Goal: Task Accomplishment & Management: Use online tool/utility

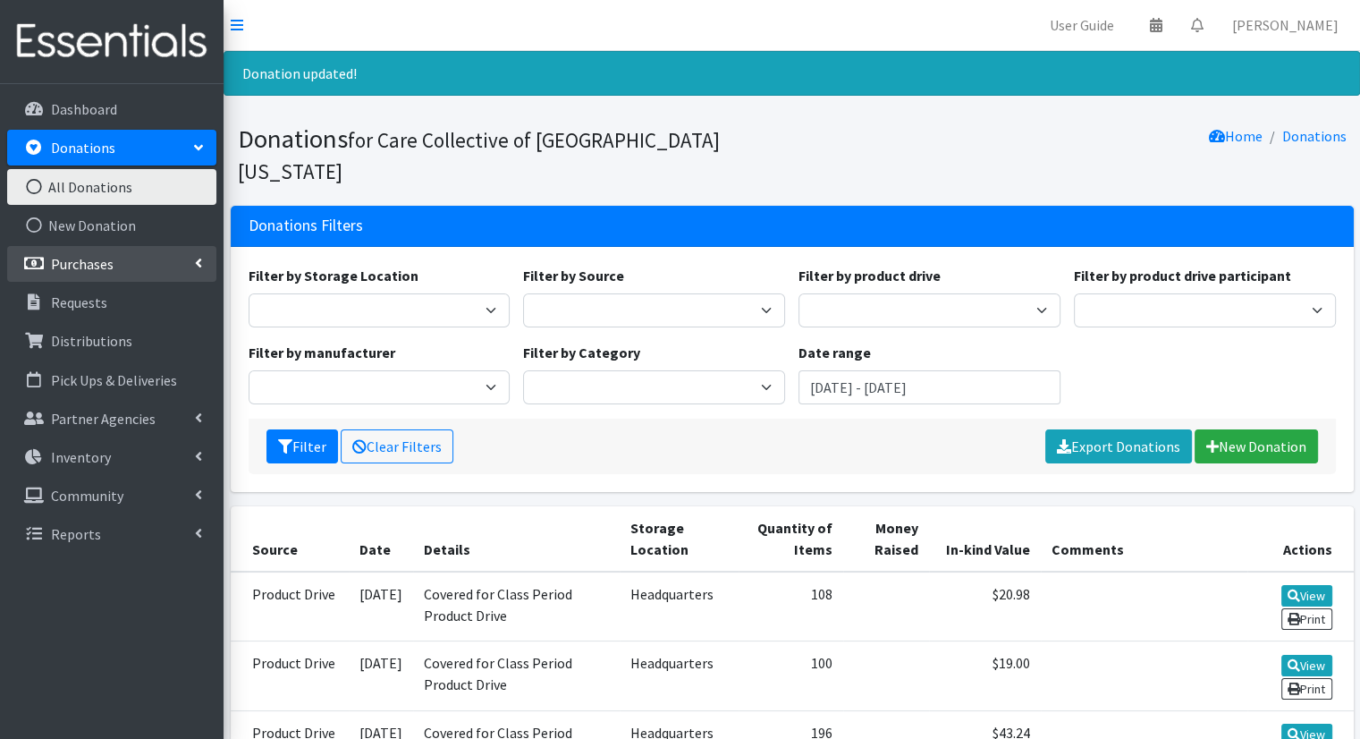
click at [187, 249] on link "Purchases" at bounding box center [111, 264] width 209 height 36
click at [233, 21] on icon at bounding box center [237, 25] width 13 height 14
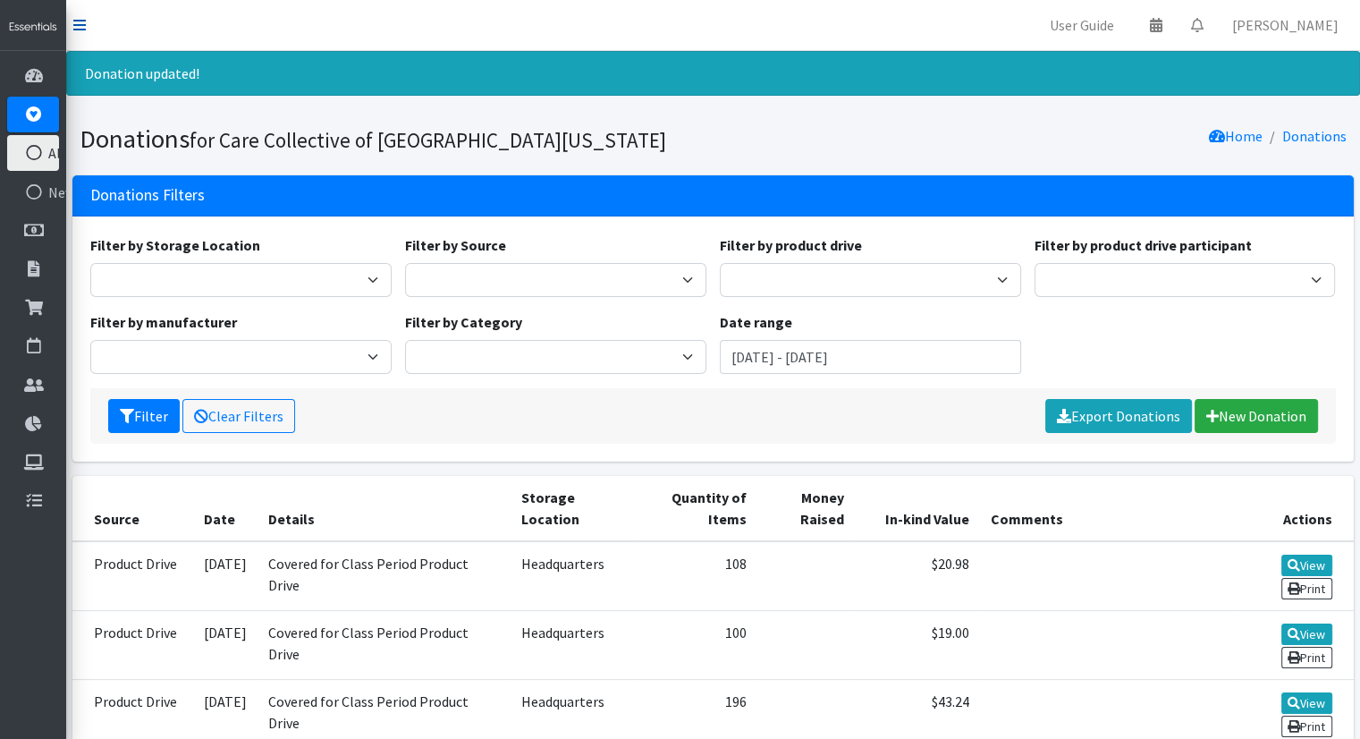
click at [80, 22] on icon at bounding box center [79, 25] width 13 height 14
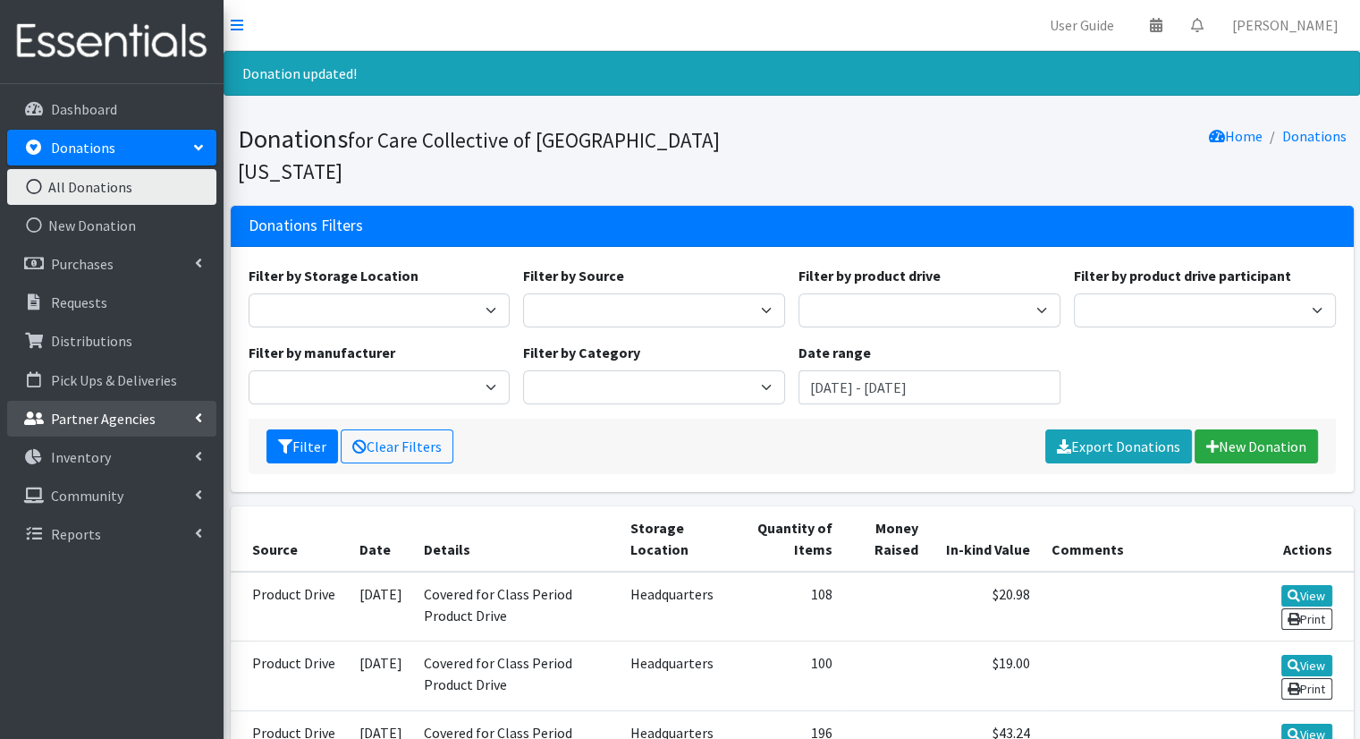
click at [199, 421] on icon at bounding box center [198, 418] width 7 height 14
click at [199, 421] on link "Partner Agencies" at bounding box center [111, 419] width 209 height 36
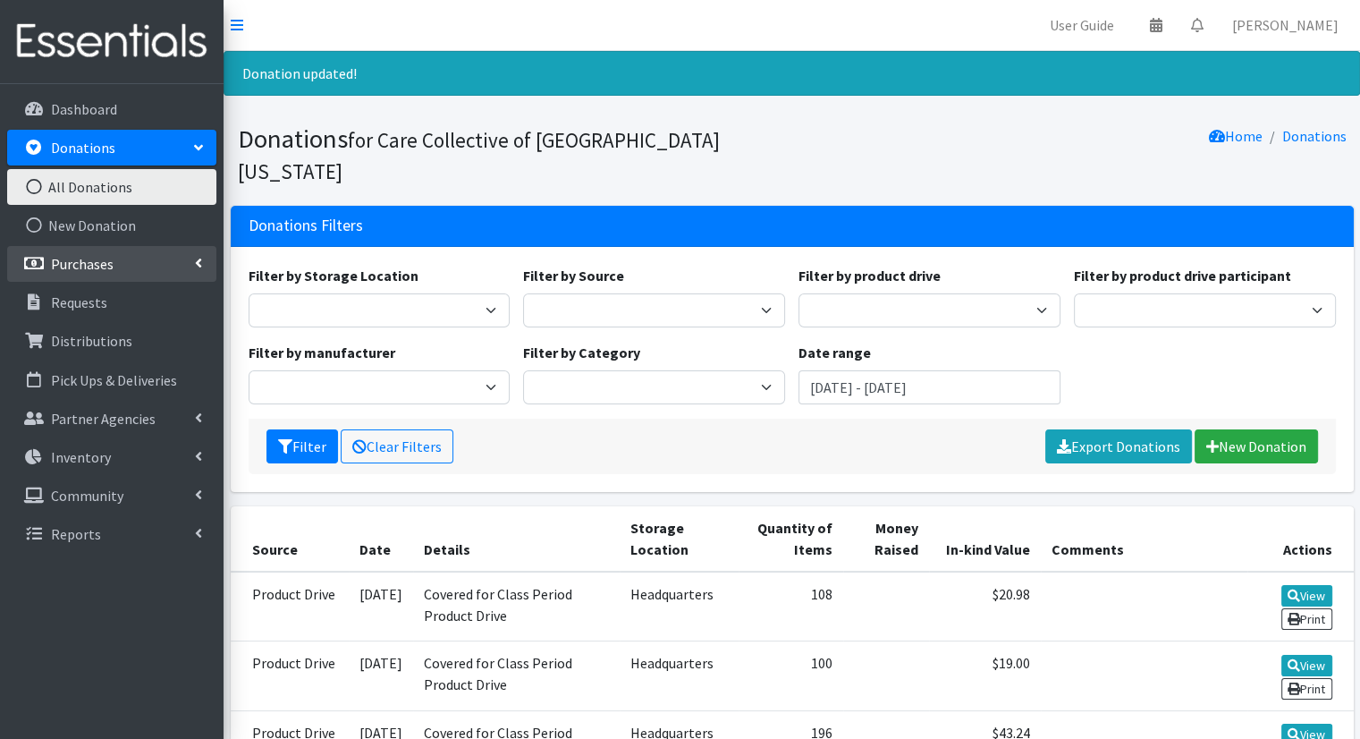
click at [200, 265] on icon at bounding box center [198, 263] width 7 height 14
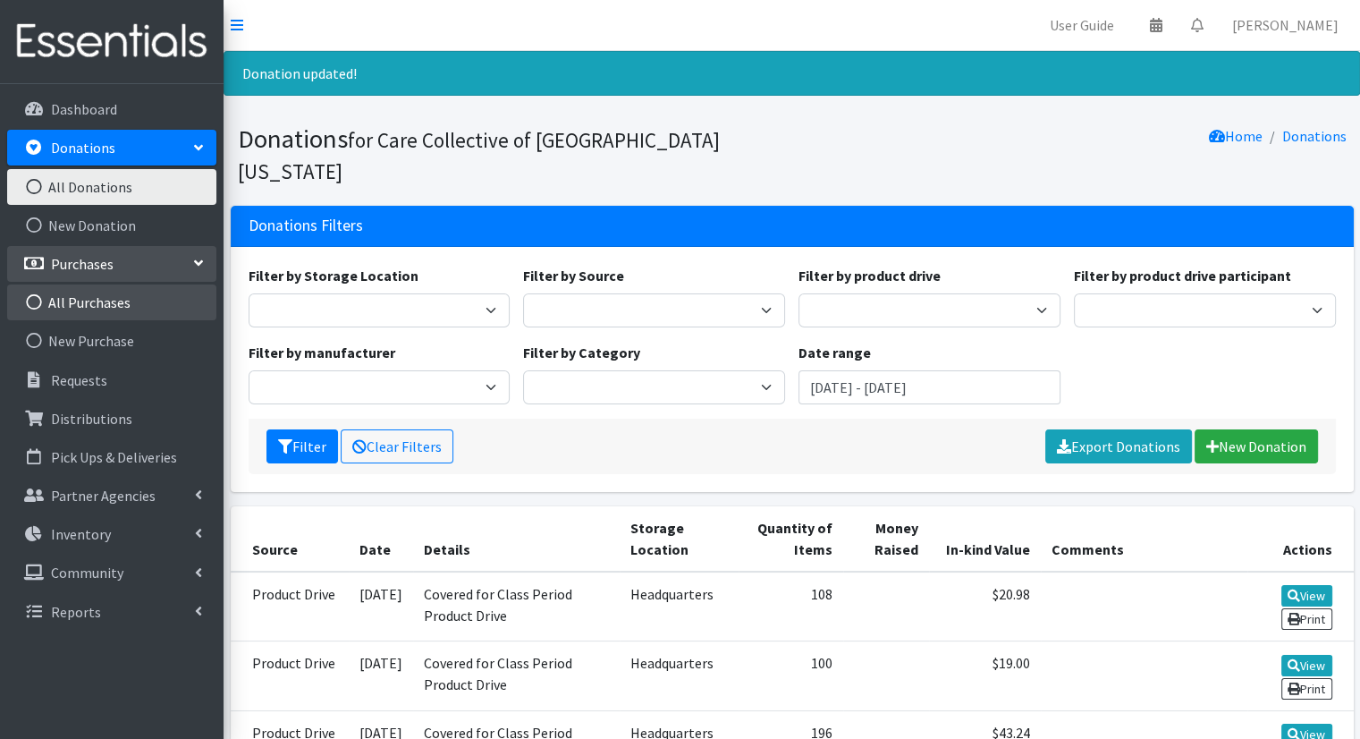
click at [188, 292] on link "All Purchases" at bounding box center [111, 302] width 209 height 36
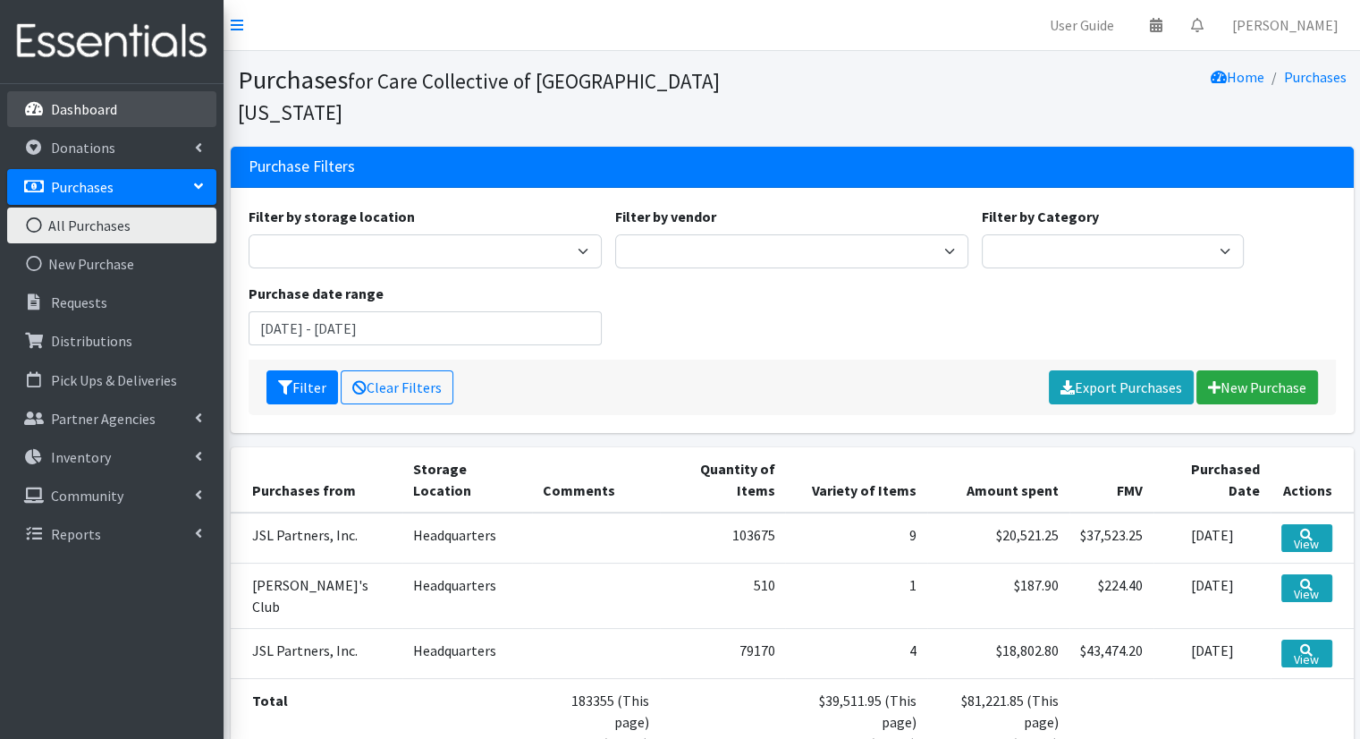
click at [147, 113] on link "Dashboard" at bounding box center [111, 109] width 209 height 36
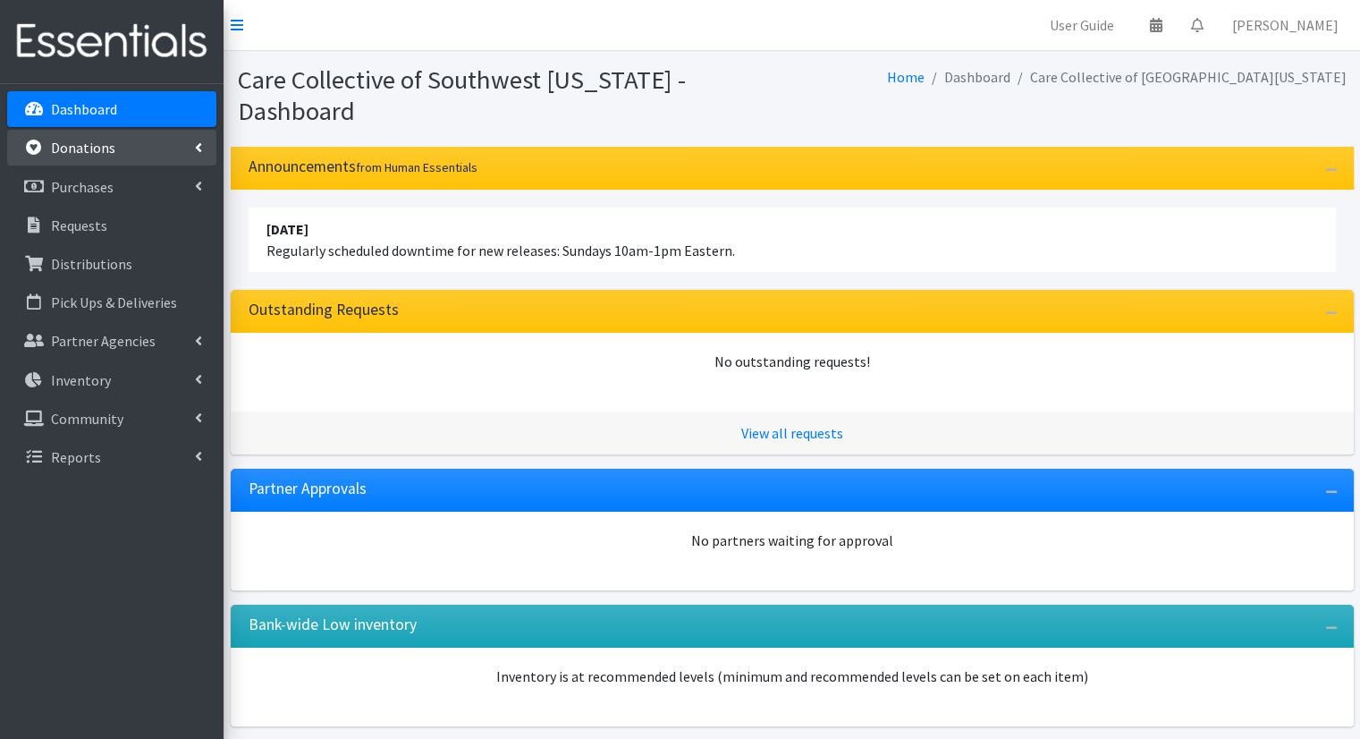
click at [150, 133] on link "Donations" at bounding box center [111, 148] width 209 height 36
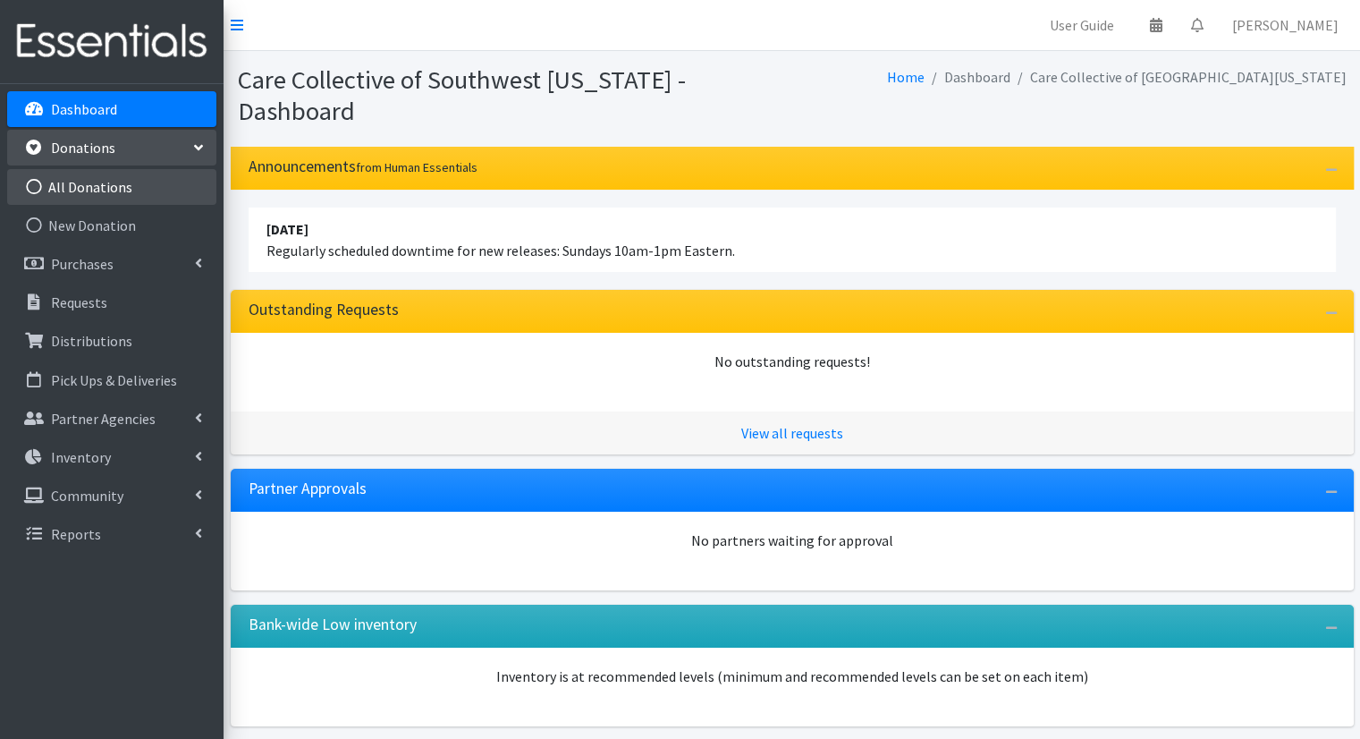
click at [150, 177] on link "All Donations" at bounding box center [111, 187] width 209 height 36
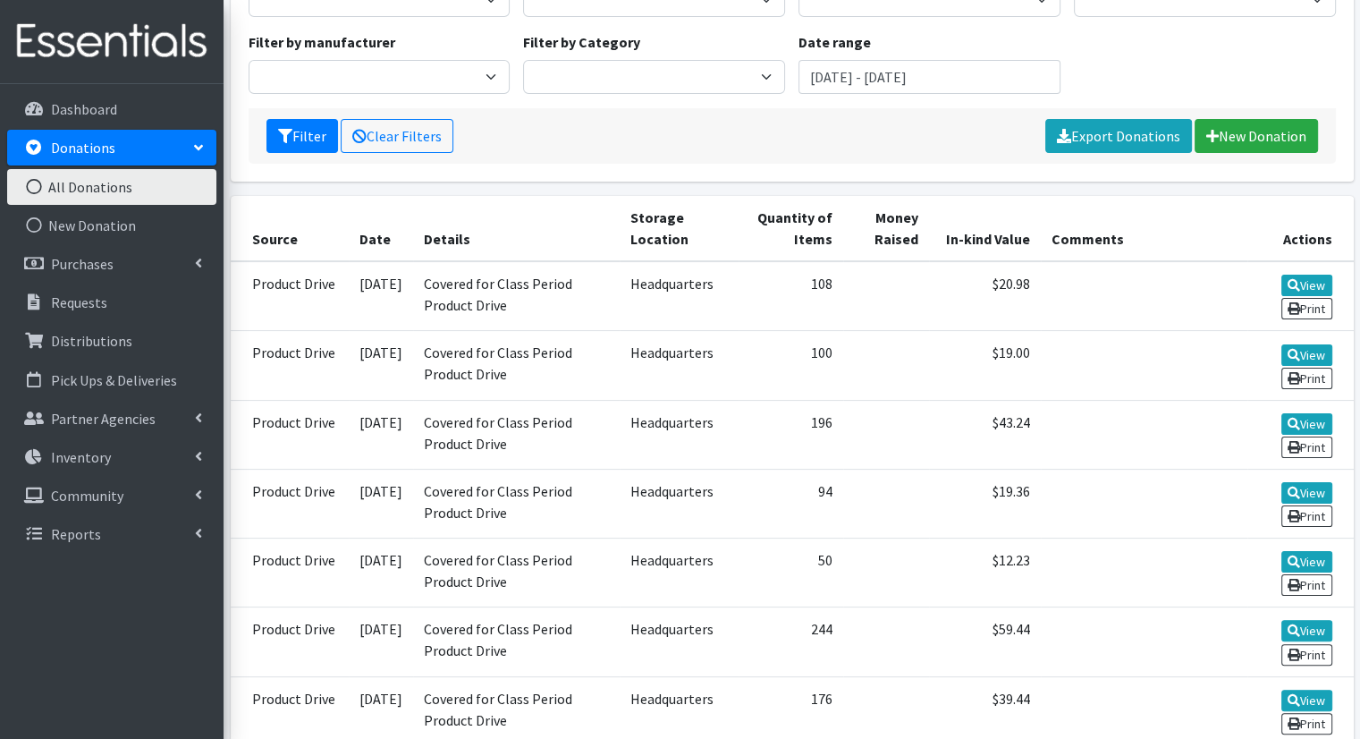
scroll to position [250, 0]
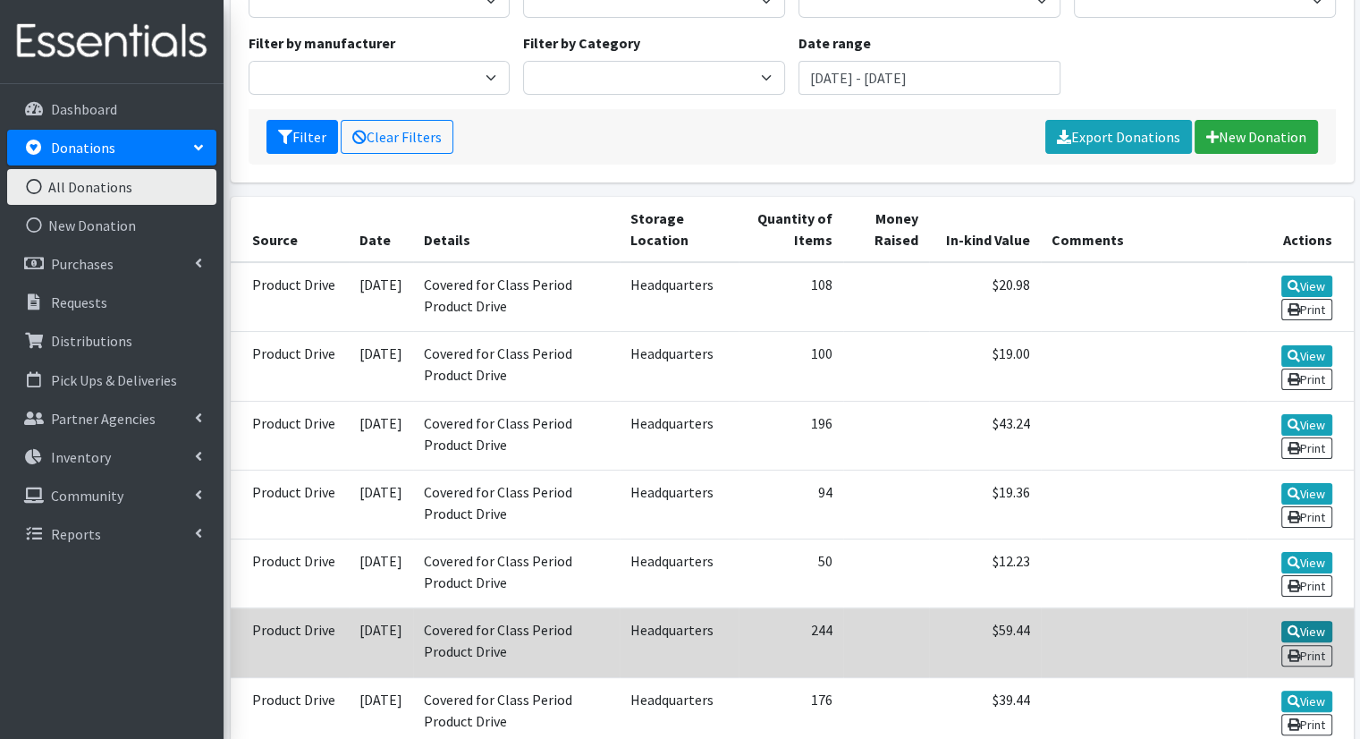
click at [1317, 621] on link "View" at bounding box center [1307, 631] width 51 height 21
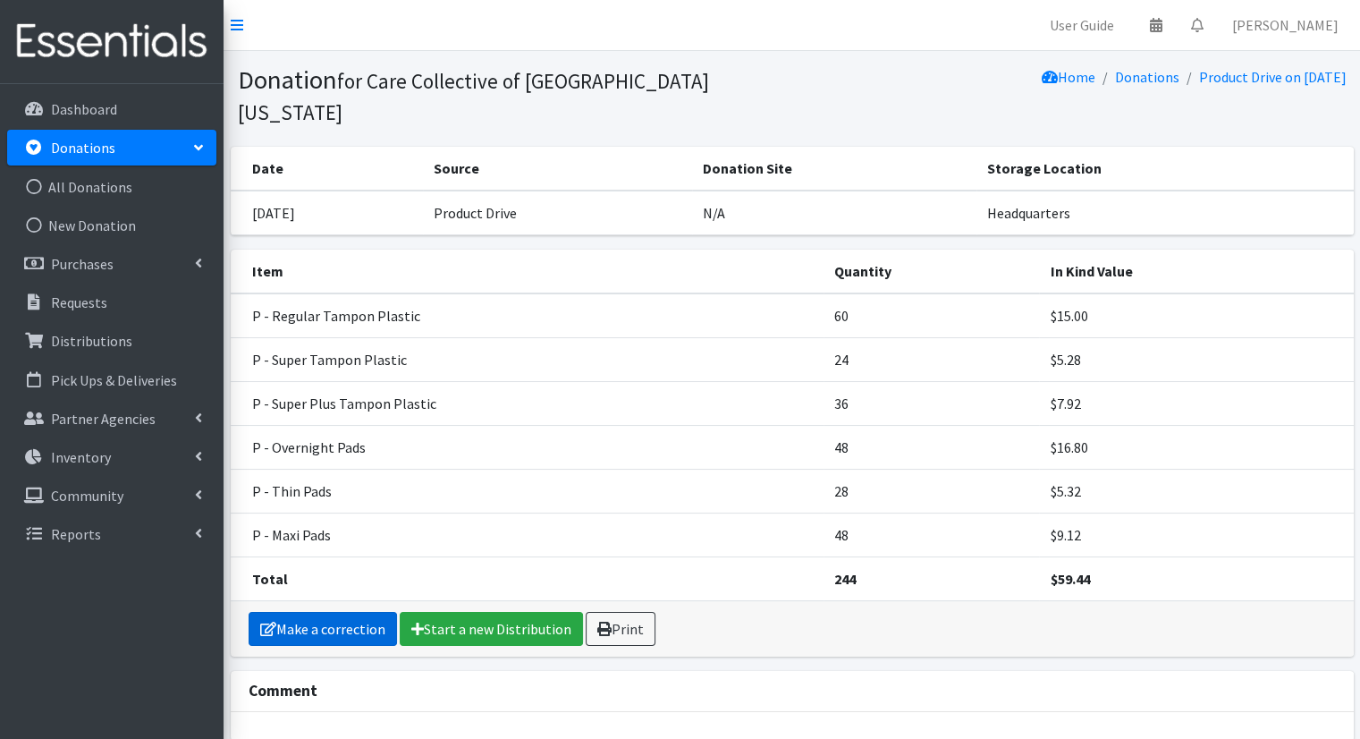
click at [342, 612] on link "Make a correction" at bounding box center [323, 629] width 148 height 34
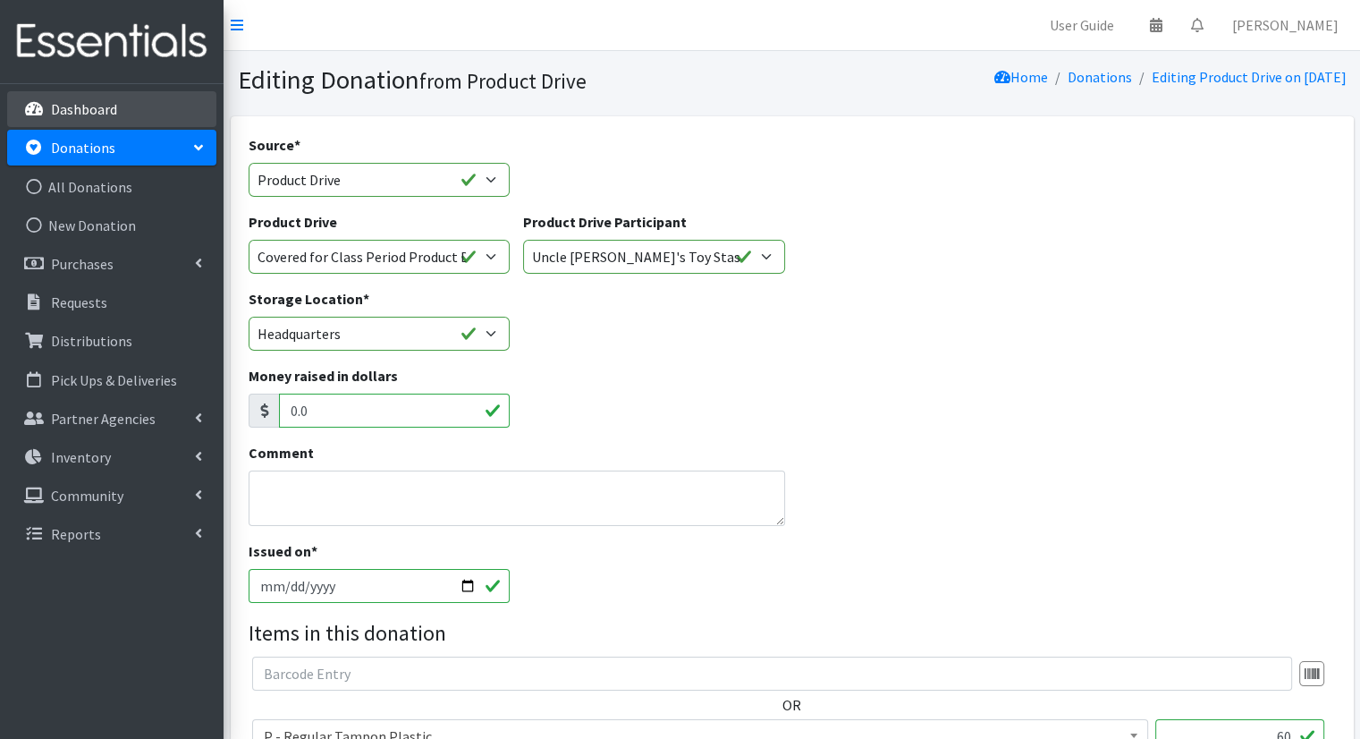
click at [72, 110] on p "Dashboard" at bounding box center [84, 109] width 66 height 18
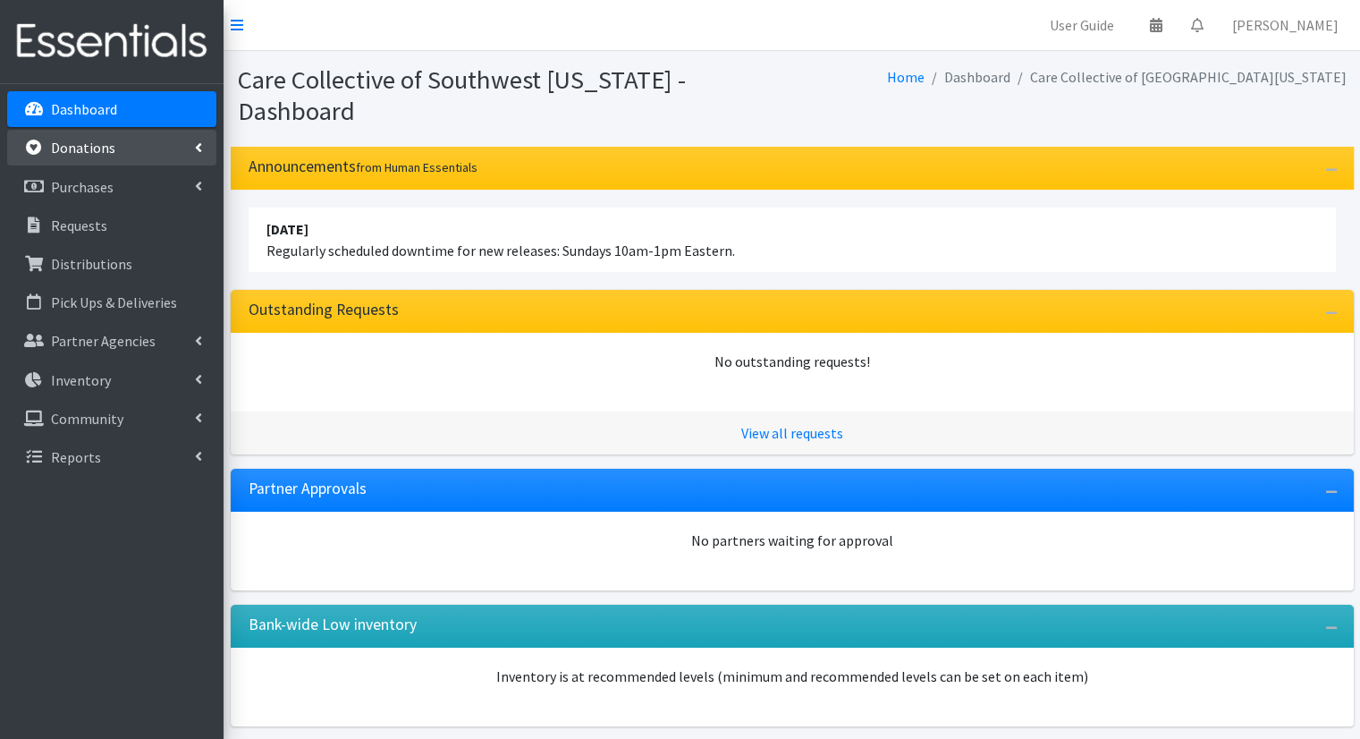
click at [76, 144] on p "Donations" at bounding box center [83, 148] width 64 height 18
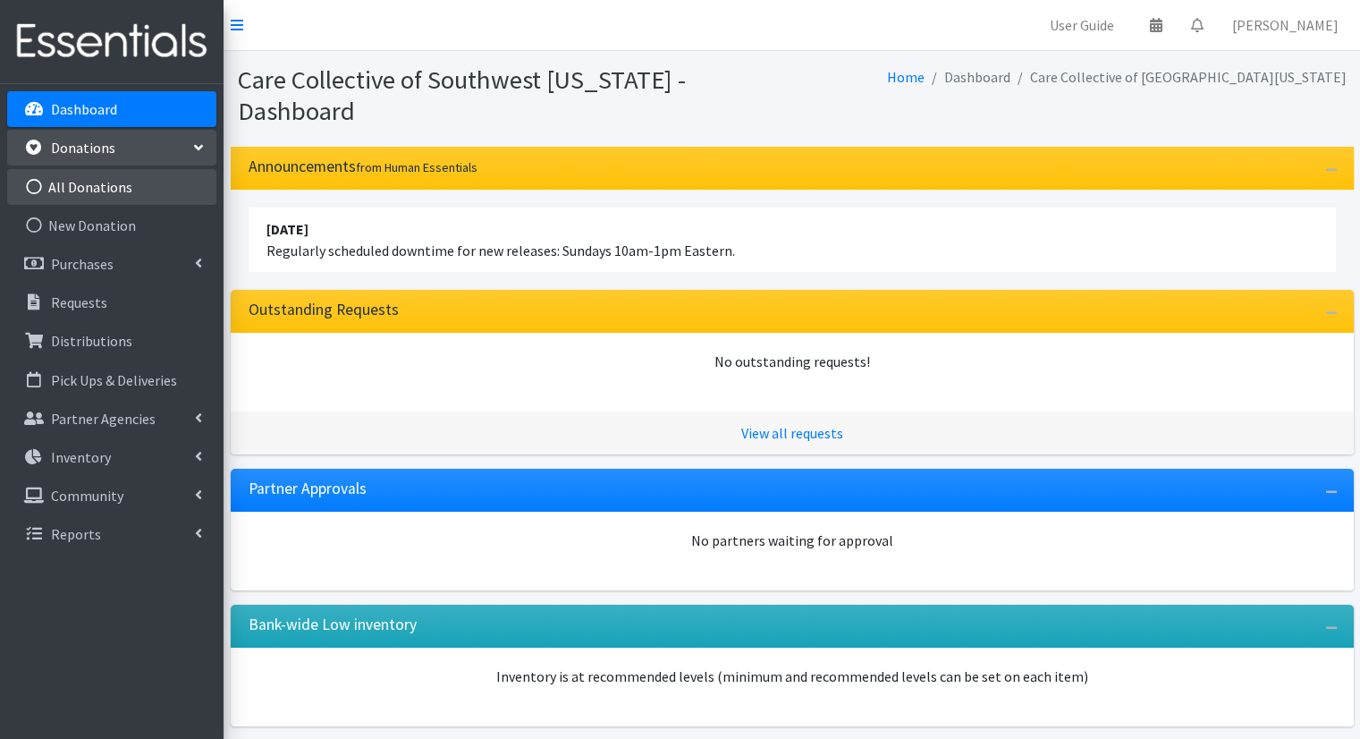
click at [89, 203] on link "All Donations" at bounding box center [111, 187] width 209 height 36
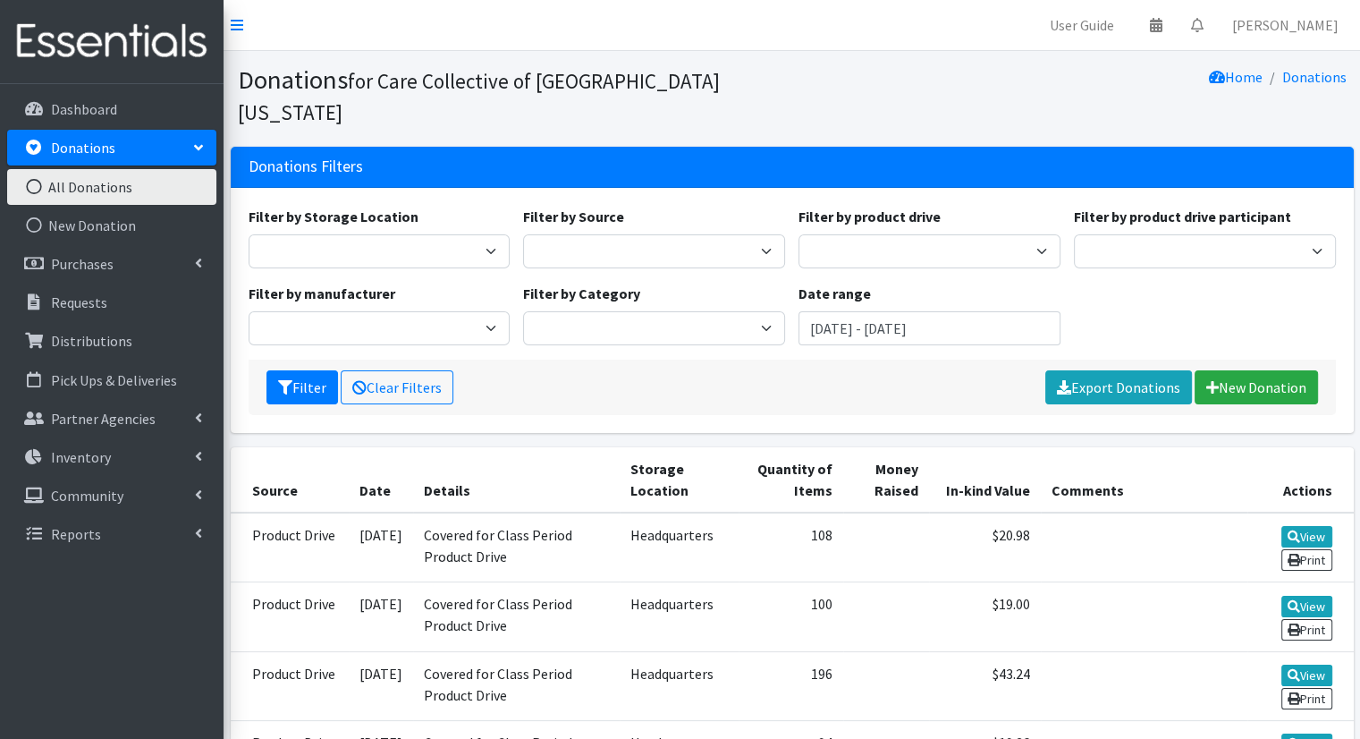
click at [1348, 292] on div "Filter by Storage Location Headquarters Filter by Source Manufacturer Misc. Don…" at bounding box center [792, 310] width 1123 height 245
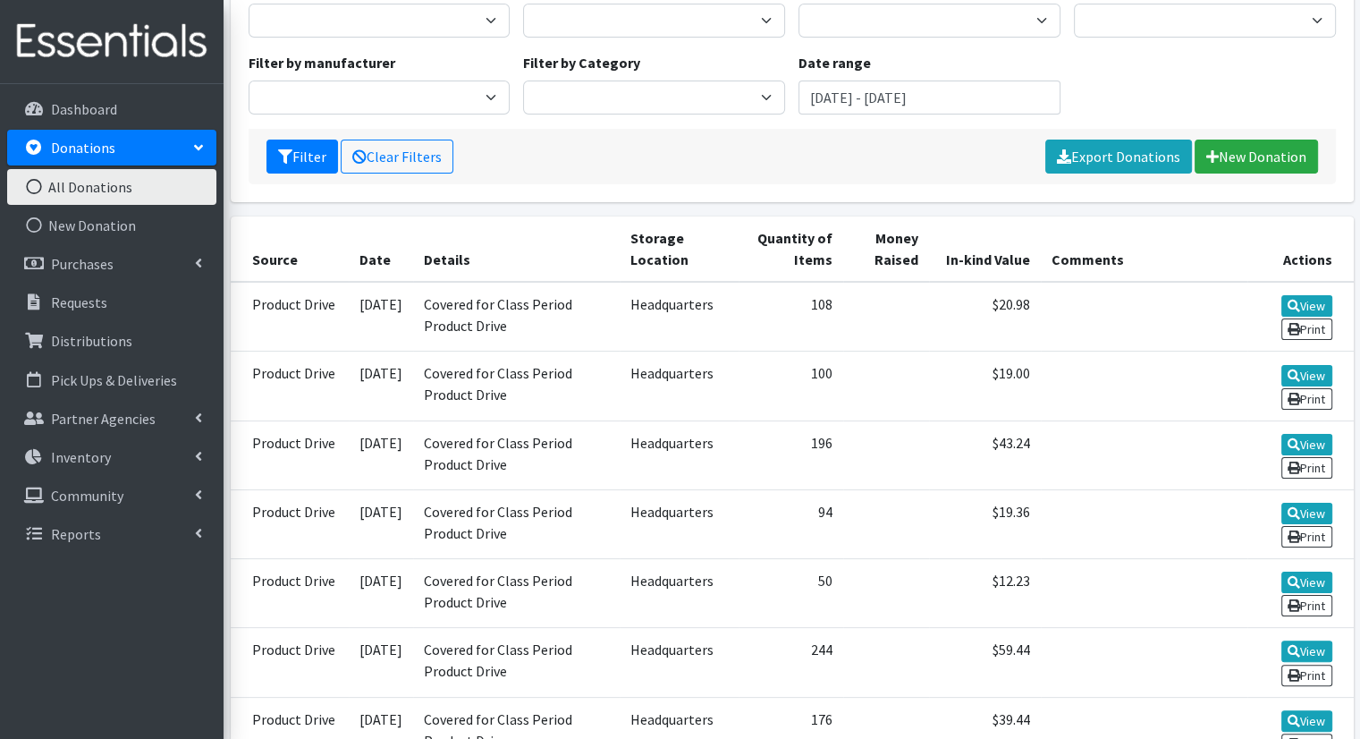
scroll to position [239, 0]
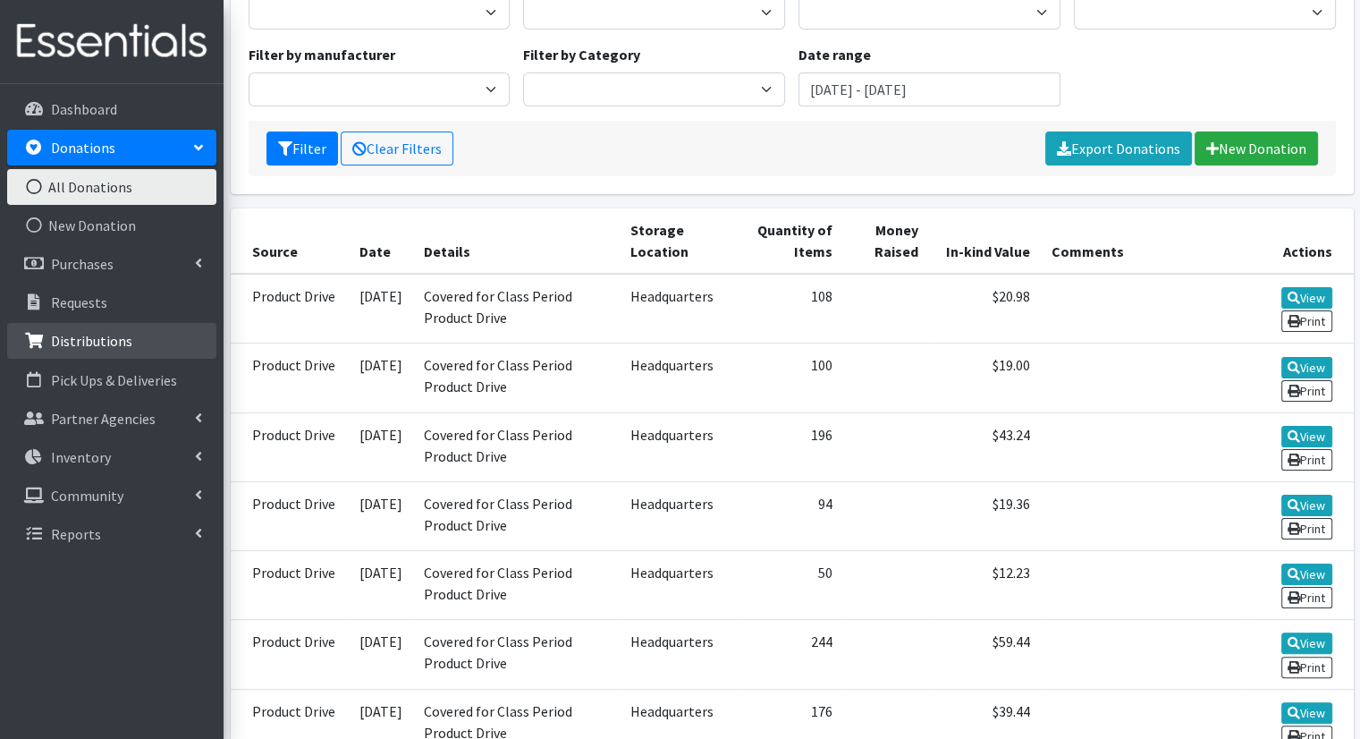
click at [138, 339] on link "Distributions" at bounding box center [111, 341] width 209 height 36
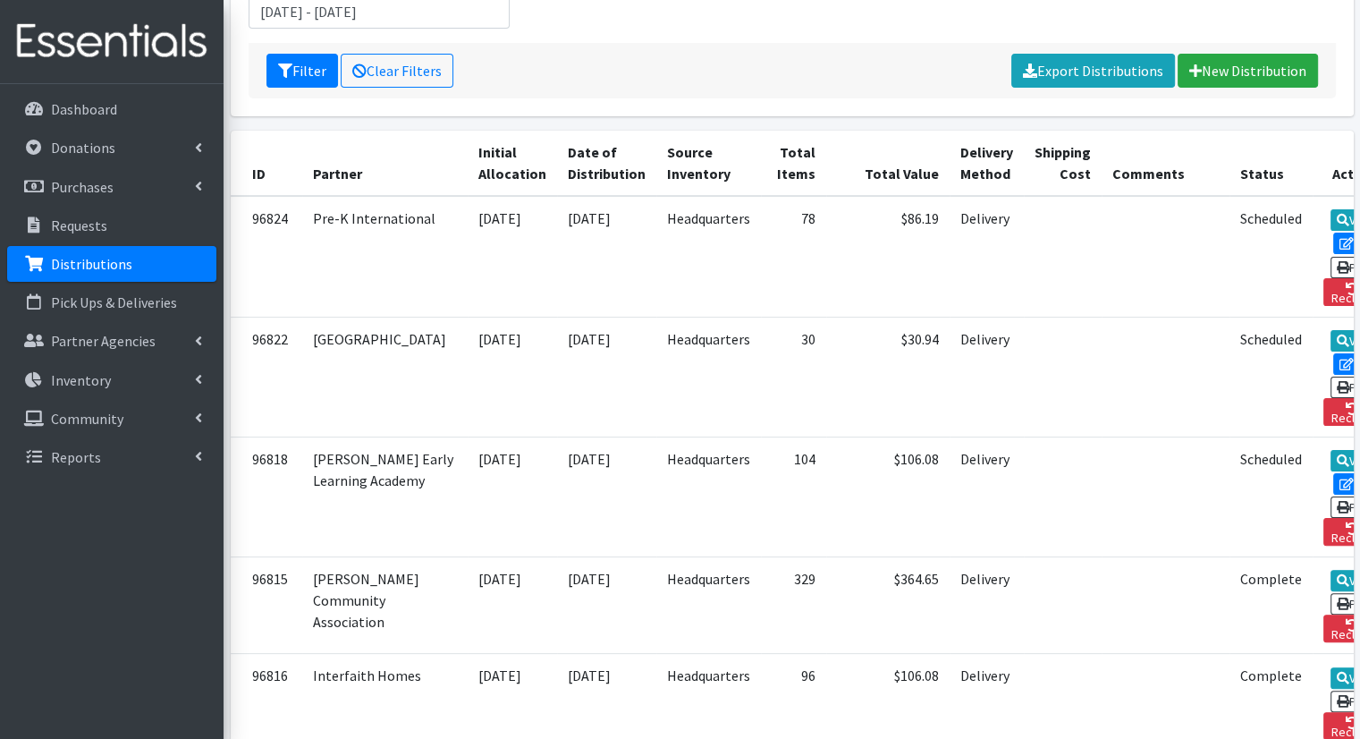
scroll to position [322, 0]
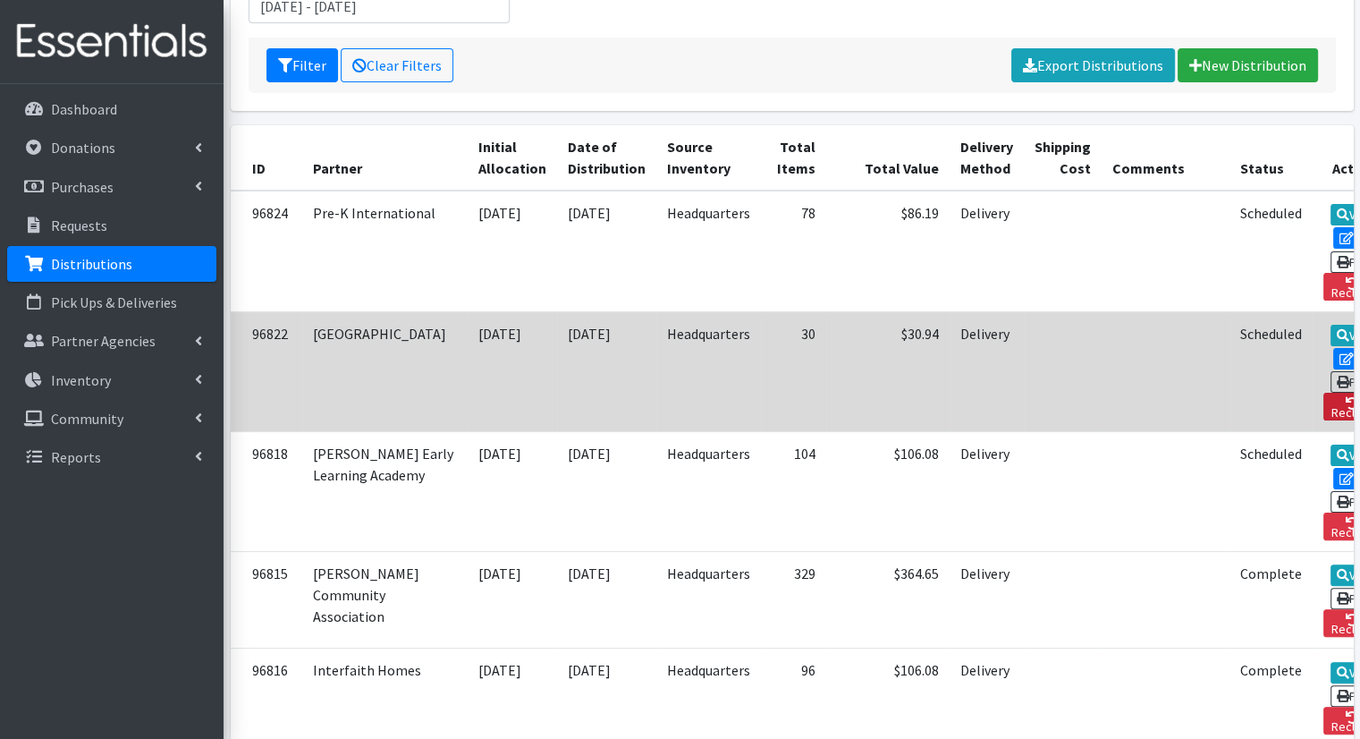
click at [1324, 393] on link "Reclaim" at bounding box center [1353, 407] width 58 height 28
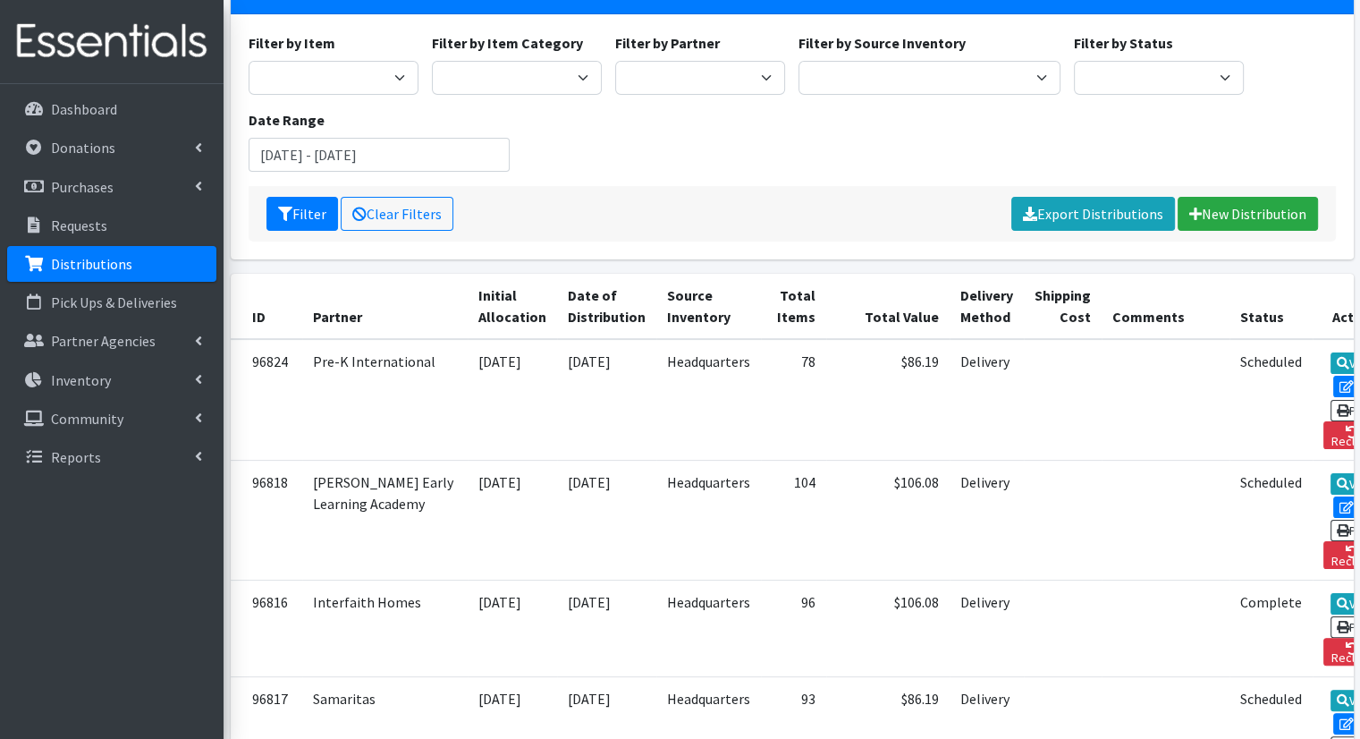
scroll to position [243, 0]
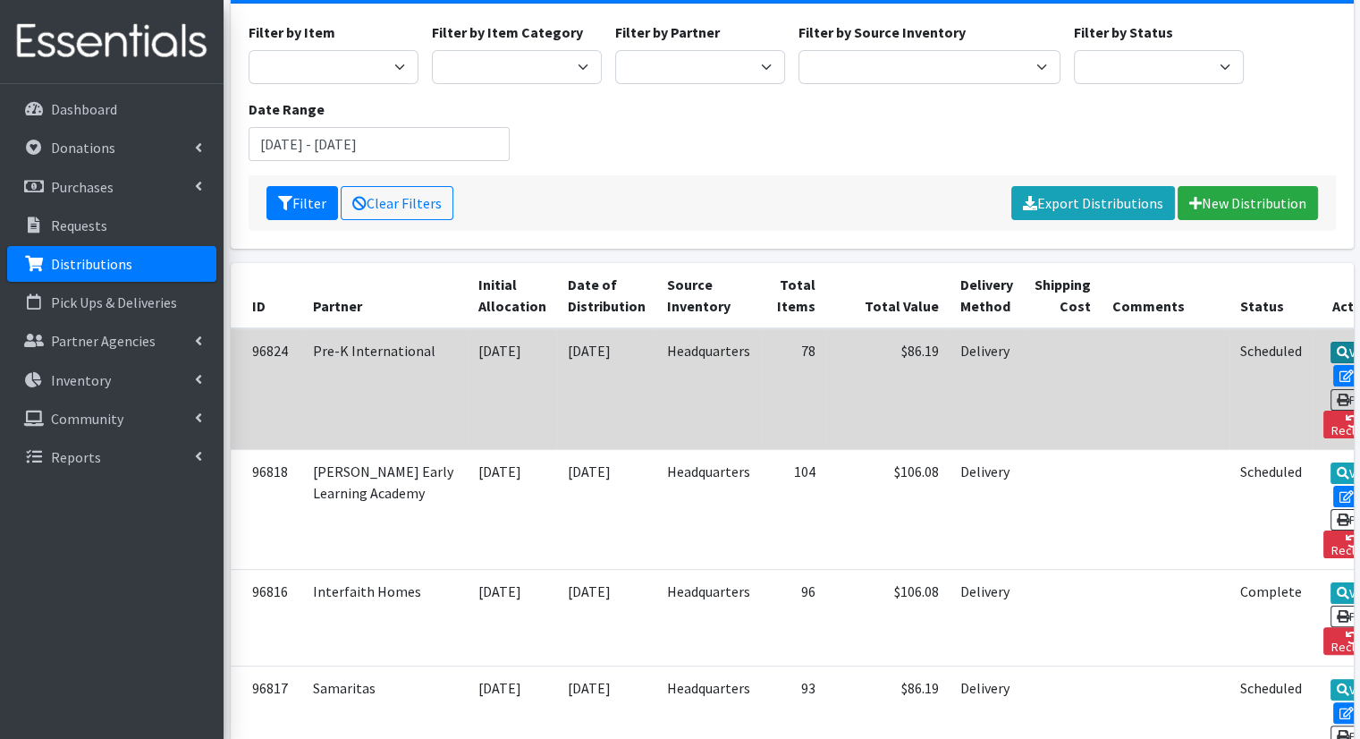
click at [1331, 342] on link "View" at bounding box center [1356, 352] width 51 height 21
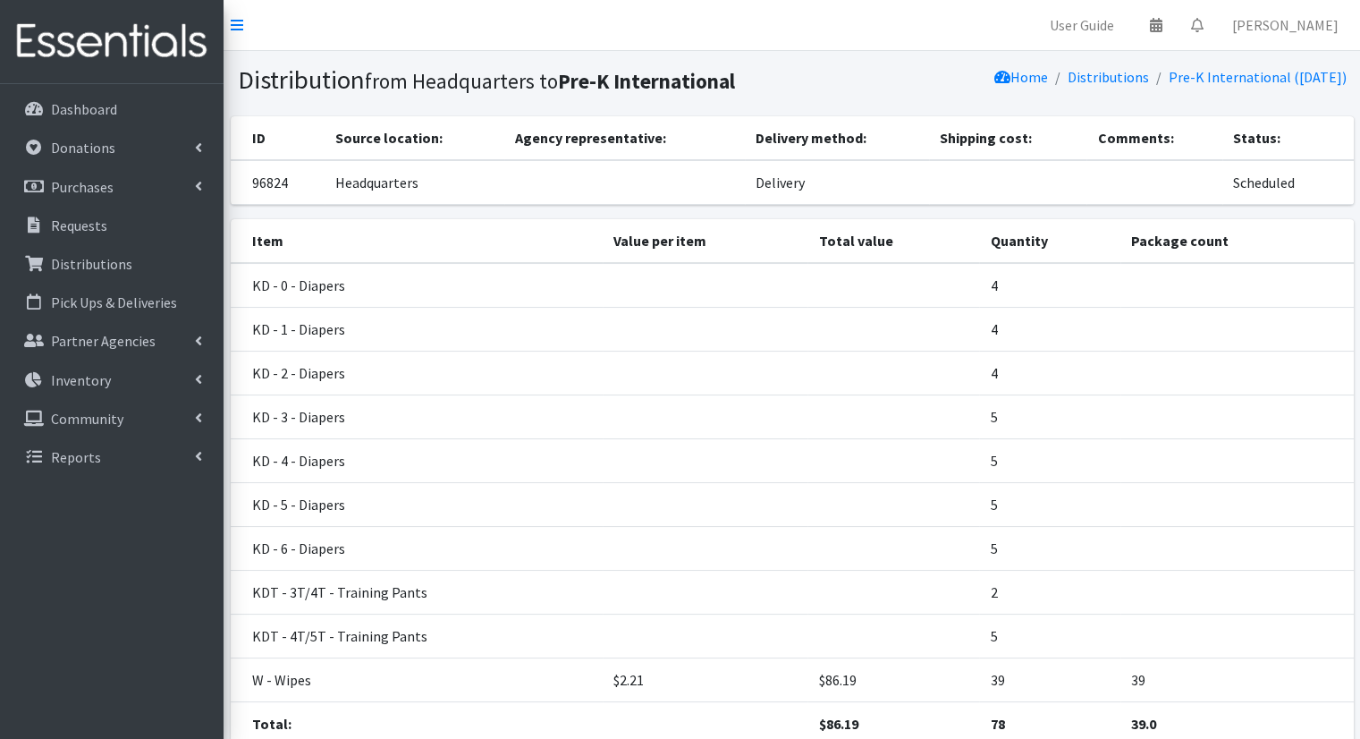
scroll to position [140, 0]
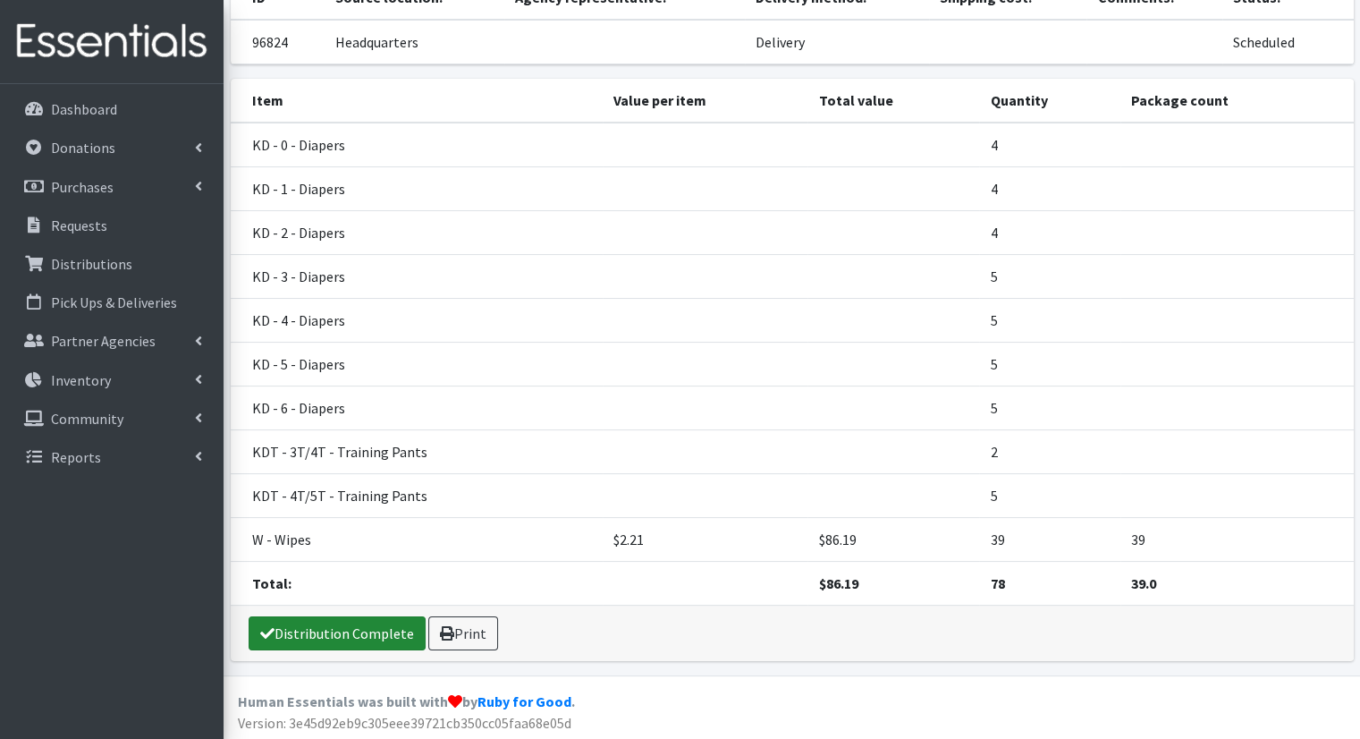
click at [346, 634] on link "Distribution Complete" at bounding box center [337, 633] width 177 height 34
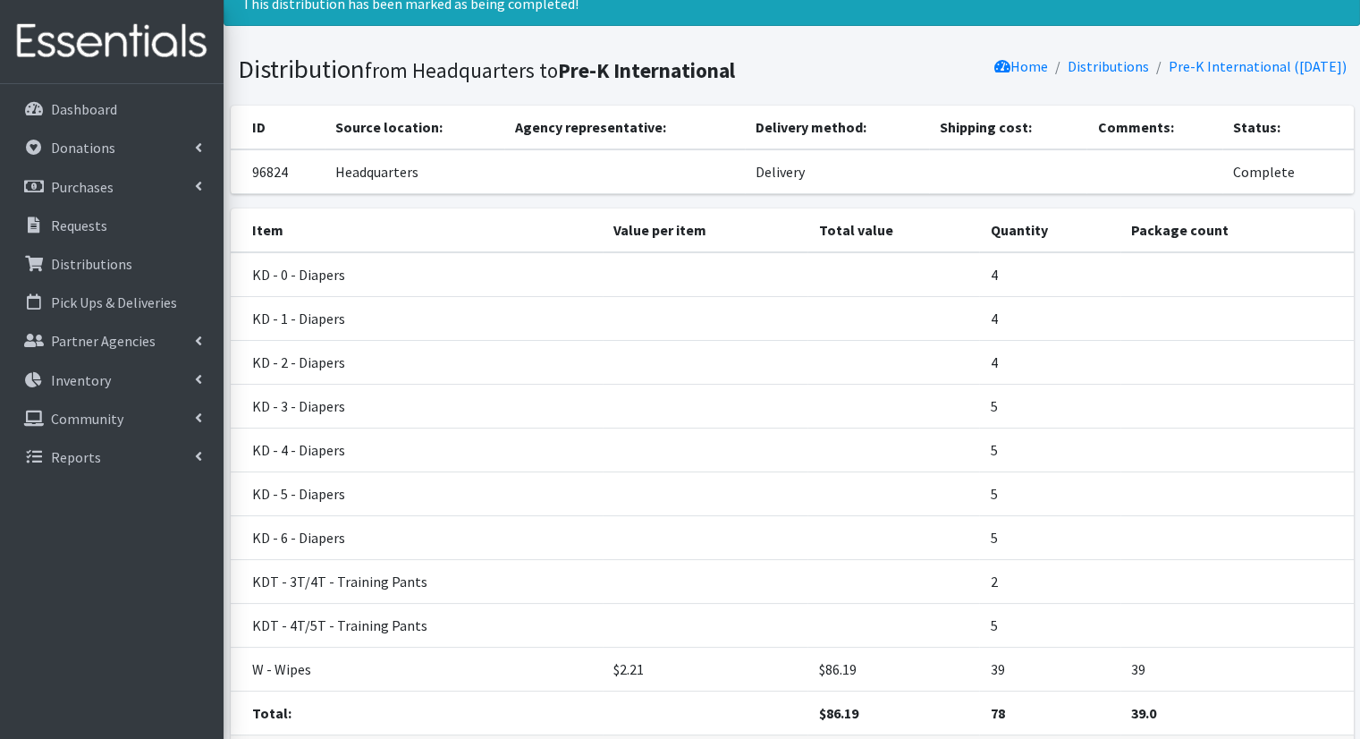
scroll to position [0, 0]
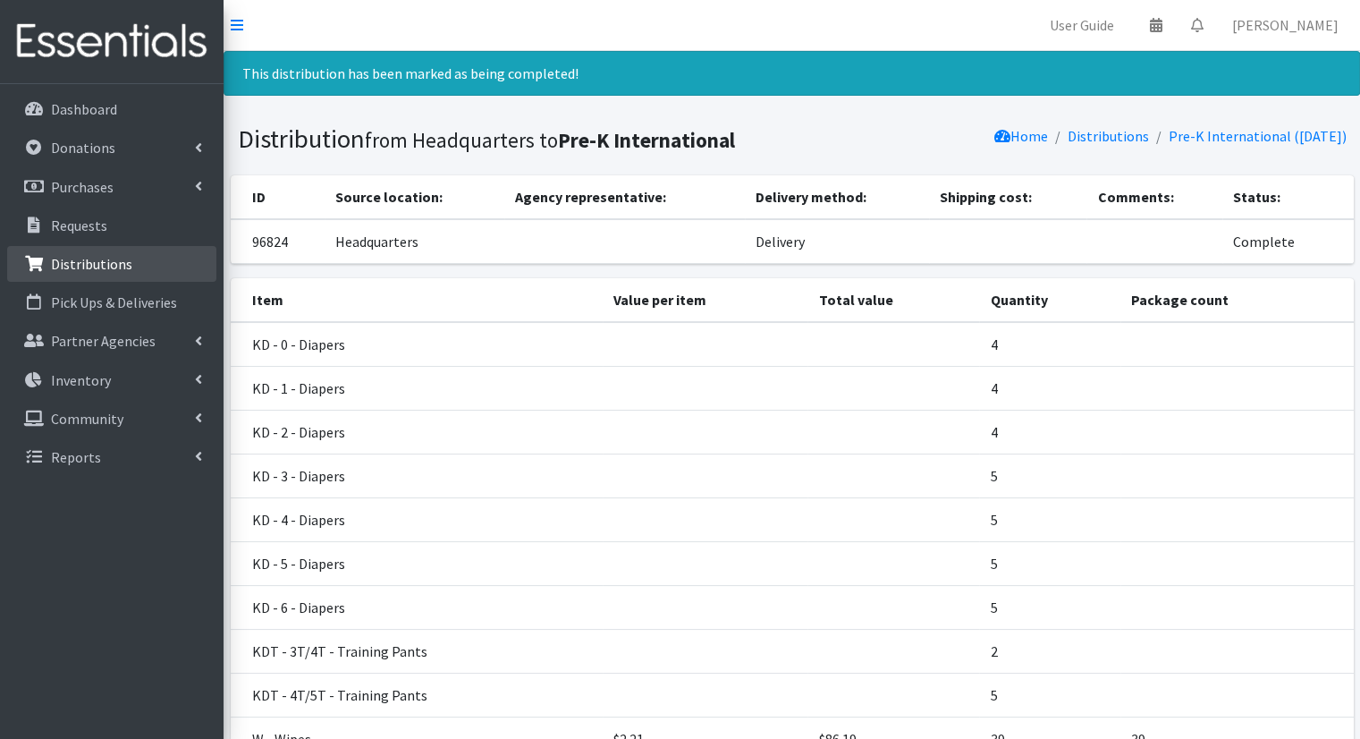
click at [137, 269] on link "Distributions" at bounding box center [111, 264] width 209 height 36
click at [57, 266] on p "Distributions" at bounding box center [91, 264] width 81 height 18
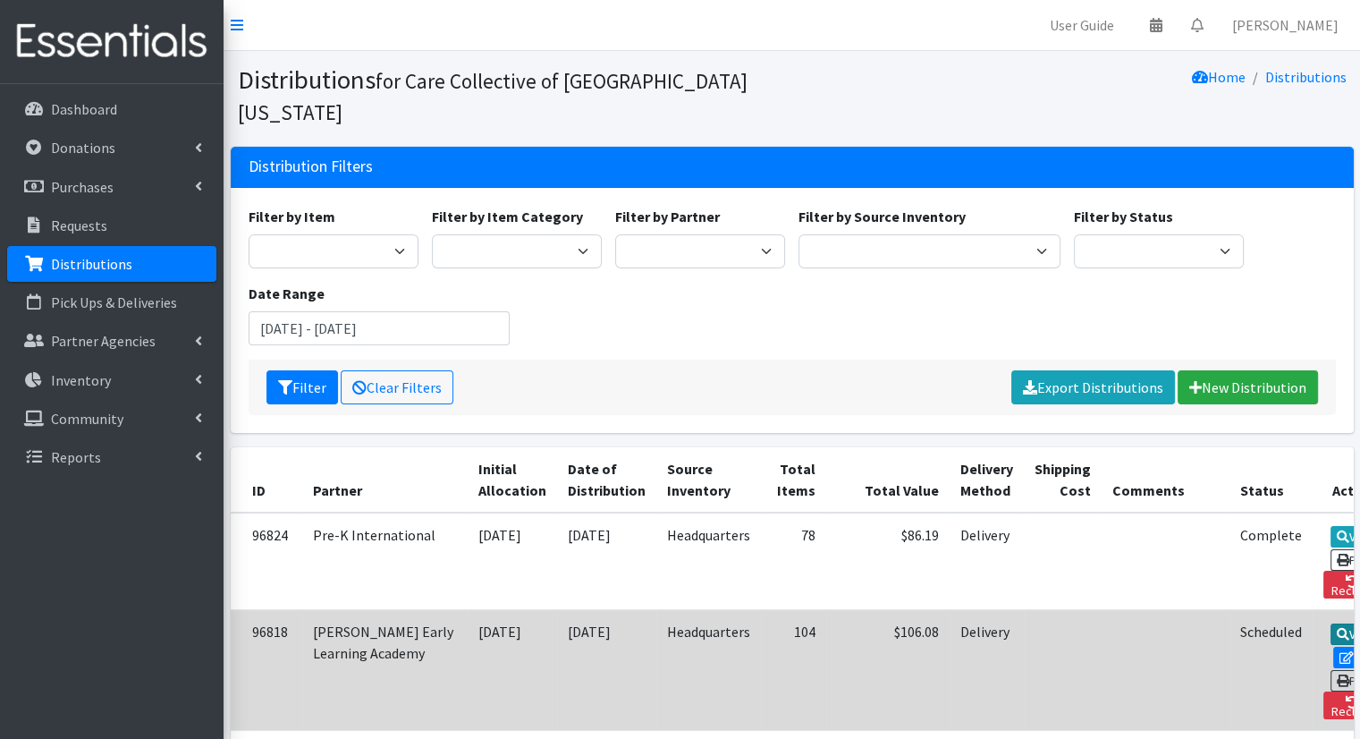
click at [1331, 623] on link "View" at bounding box center [1356, 633] width 51 height 21
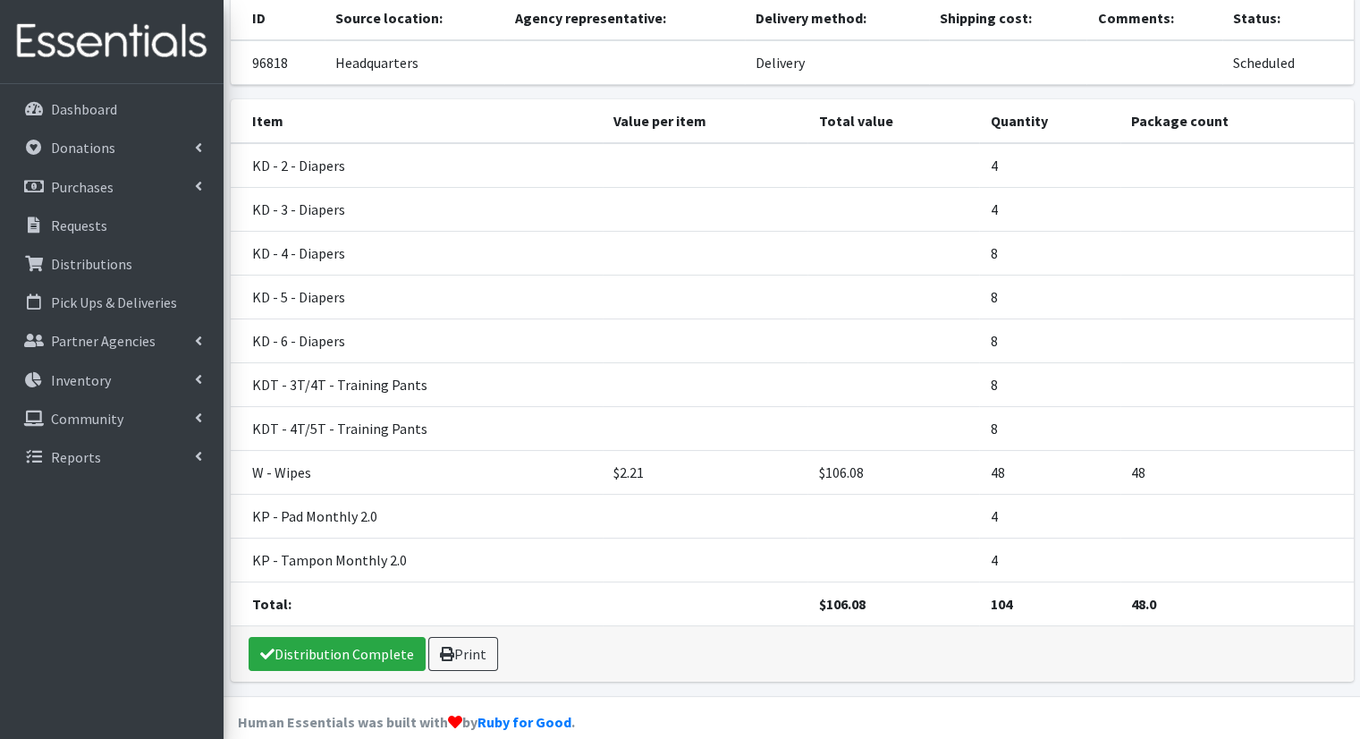
scroll to position [152, 0]
click at [338, 653] on link "Distribution Complete" at bounding box center [337, 652] width 177 height 34
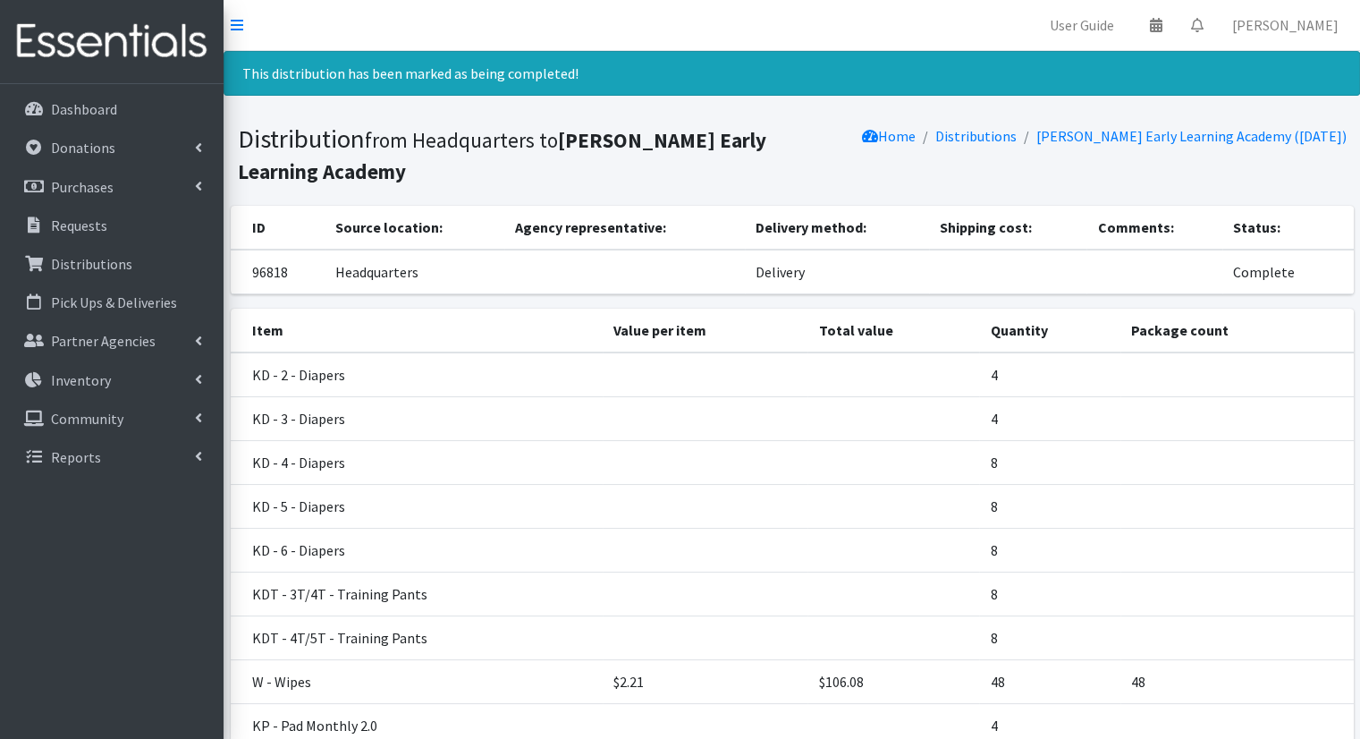
scroll to position [0, 0]
click at [125, 263] on p "Distributions" at bounding box center [91, 264] width 81 height 18
click at [115, 258] on p "Distributions" at bounding box center [91, 264] width 81 height 18
click at [160, 269] on link "Distributions" at bounding box center [111, 264] width 209 height 36
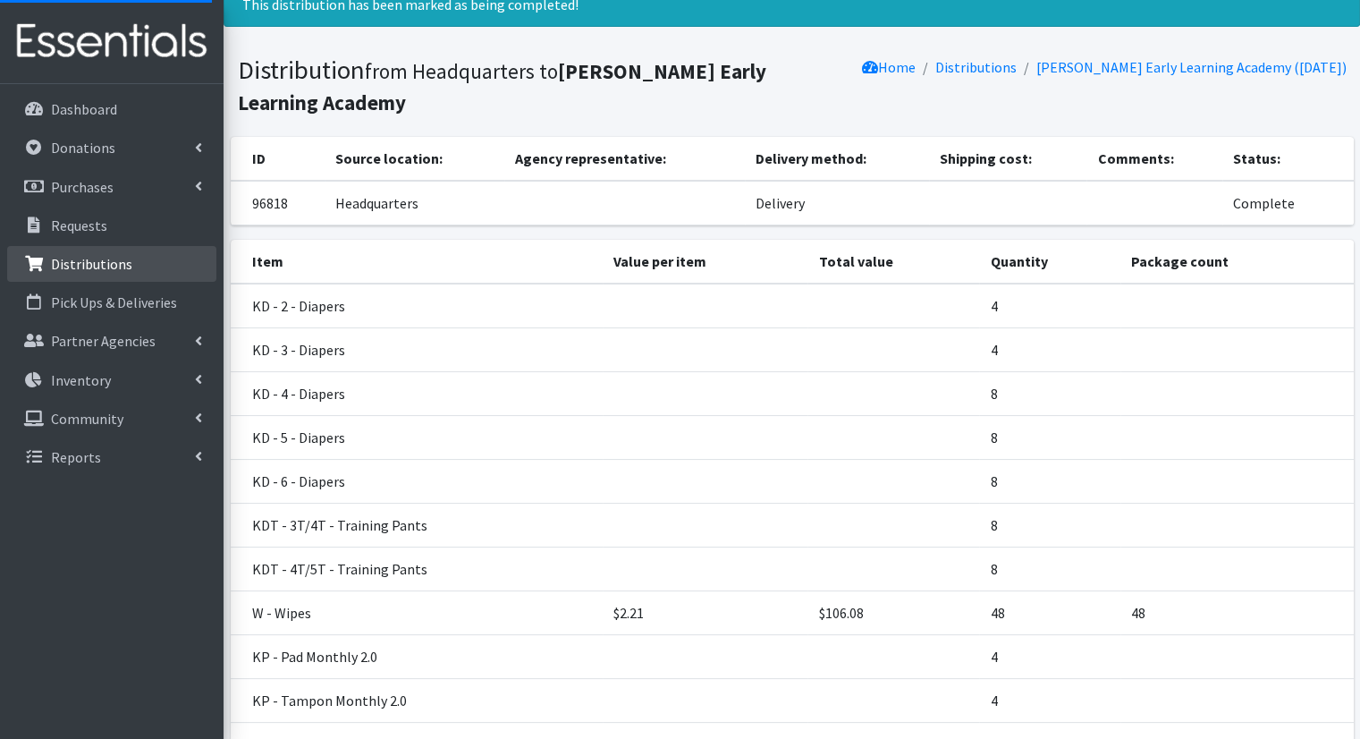
scroll to position [58, 0]
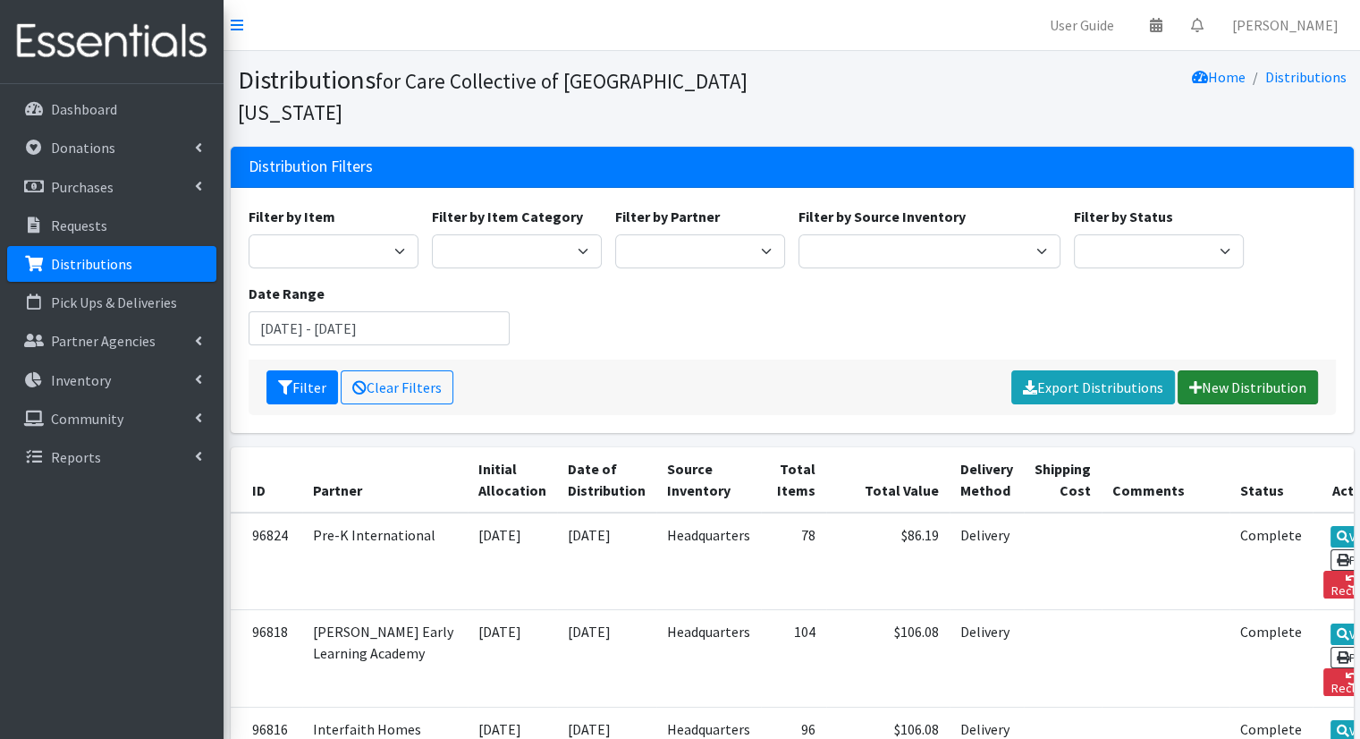
click at [1284, 372] on link "New Distribution" at bounding box center [1248, 387] width 140 height 34
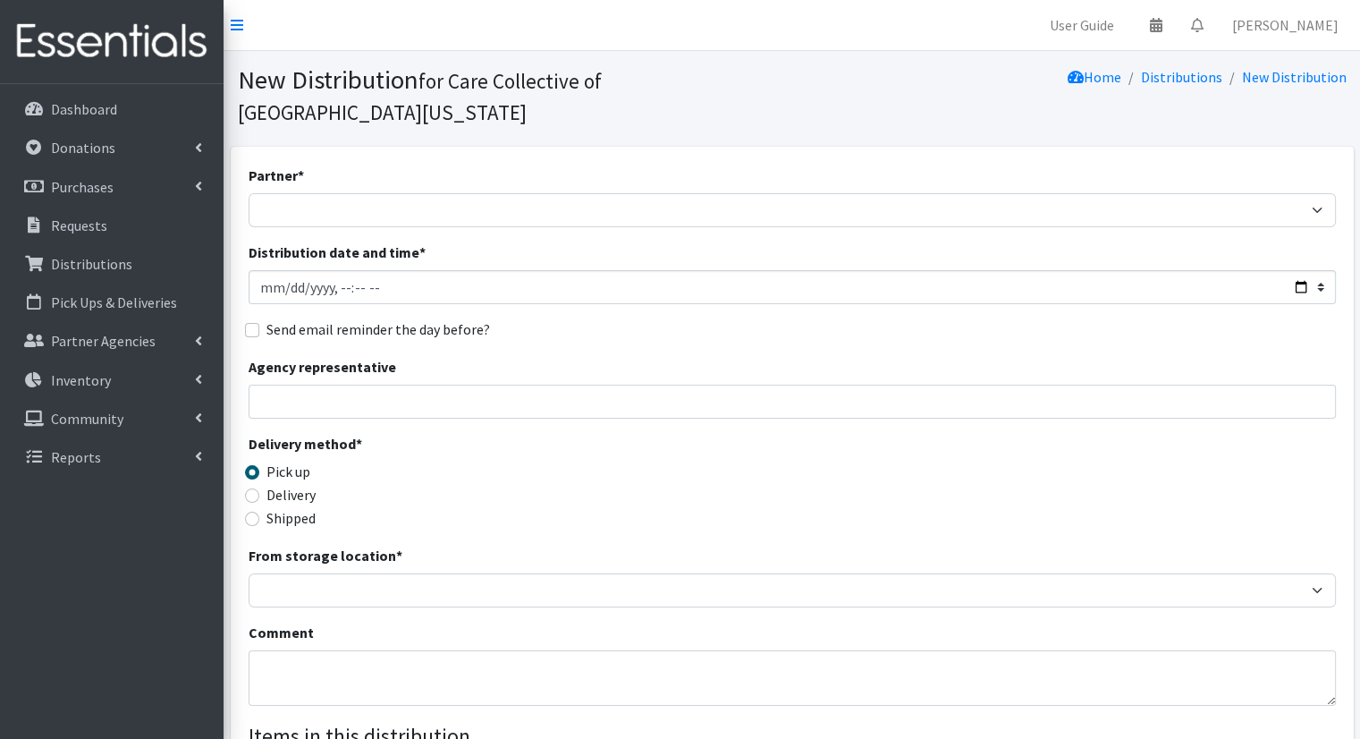
click at [690, 165] on div "Partner * [DEMOGRAPHIC_DATA] Community Kalamazoo Black Lives Matter Kzoo/[GEOGR…" at bounding box center [793, 196] width 1088 height 63
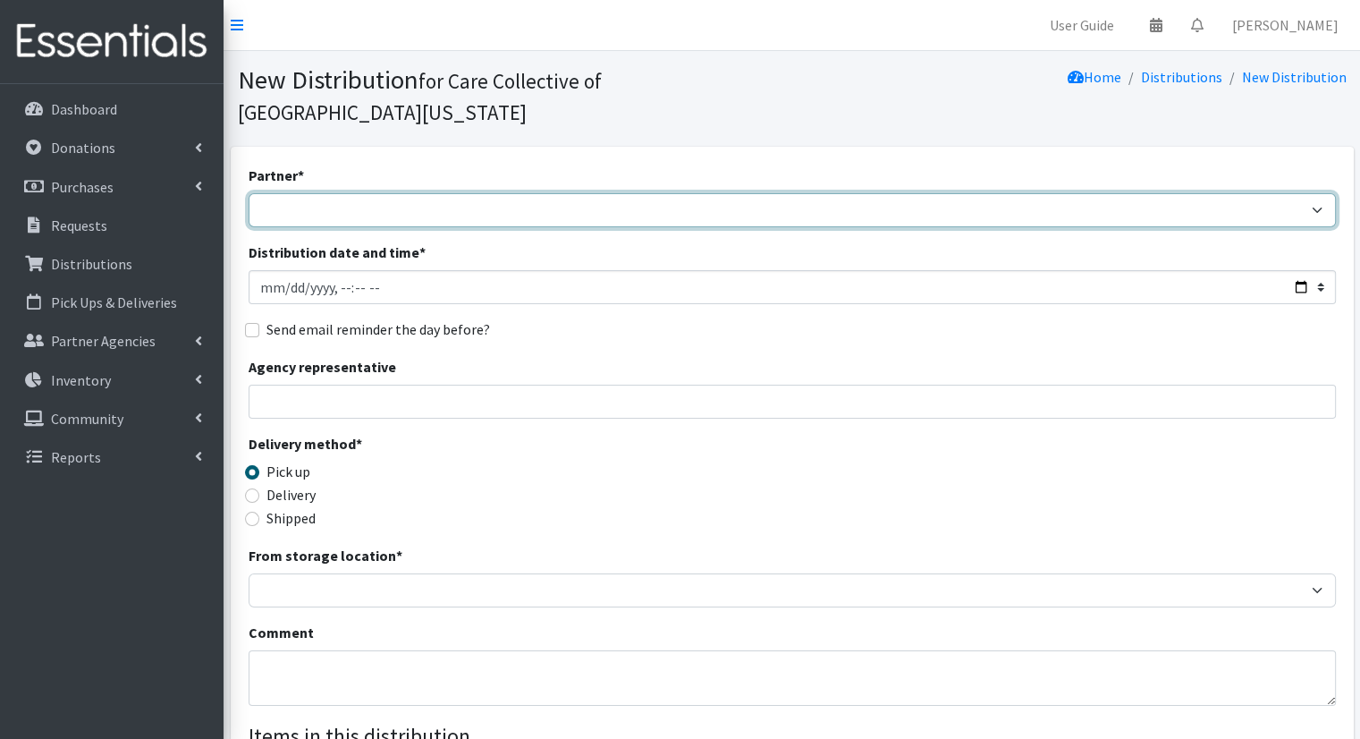
click at [694, 193] on select "African Community Kalamazoo Black Lives Matter Kzoo/BC Diaper Train Cares Sexua…" at bounding box center [793, 210] width 1088 height 34
select select "7970"
click at [249, 193] on select "African Community Kalamazoo Black Lives Matter Kzoo/BC Diaper Train Cares Sexua…" at bounding box center [793, 210] width 1088 height 34
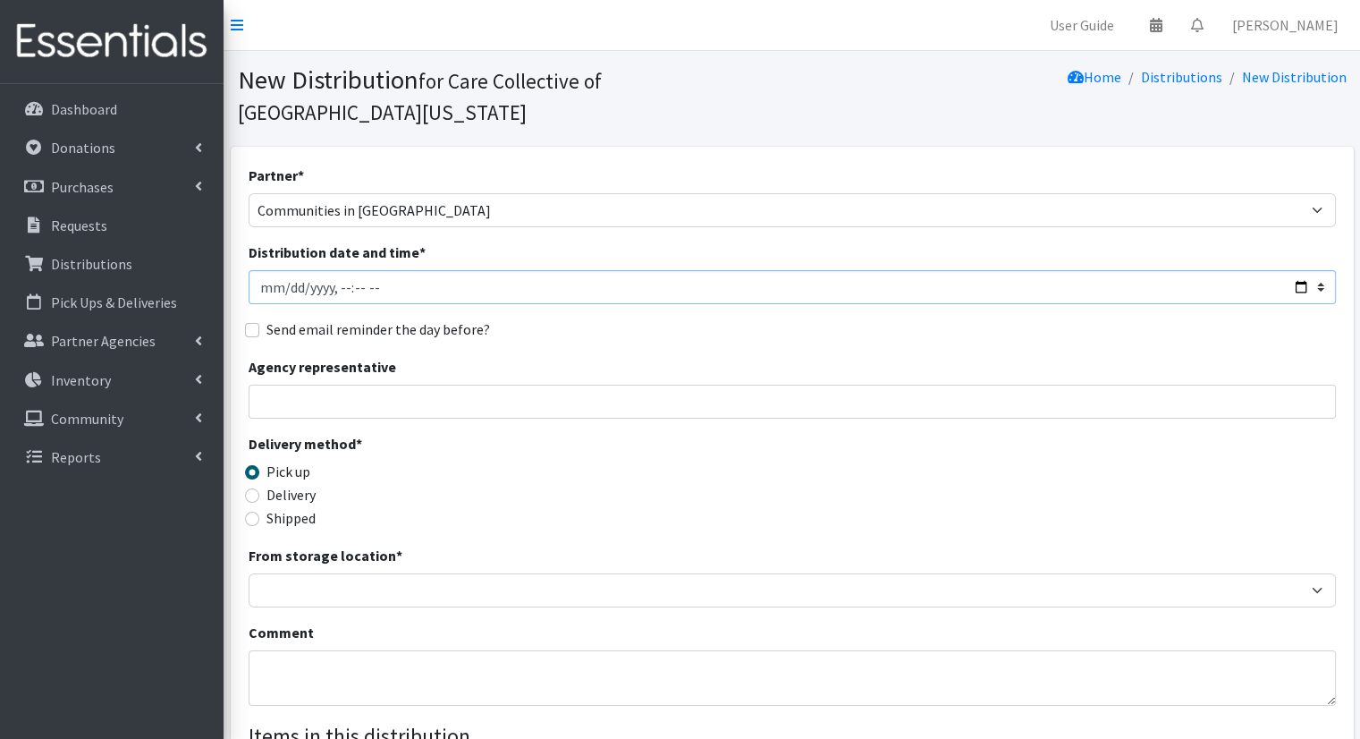
click at [1302, 270] on input "Distribution date and time *" at bounding box center [793, 287] width 1088 height 34
type input "2025-09-19T11:00"
click at [617, 314] on div "Partner * African Community Kalamazoo Black Lives Matter Kzoo/BC Diaper Train C…" at bounding box center [793, 572] width 1088 height 815
click at [258, 484] on div "Delivery" at bounding box center [385, 494] width 272 height 21
click at [243, 470] on div "Partner * African Community Kalamazoo Black Lives Matter Kzoo/BC Diaper Train C…" at bounding box center [792, 614] width 1123 height 935
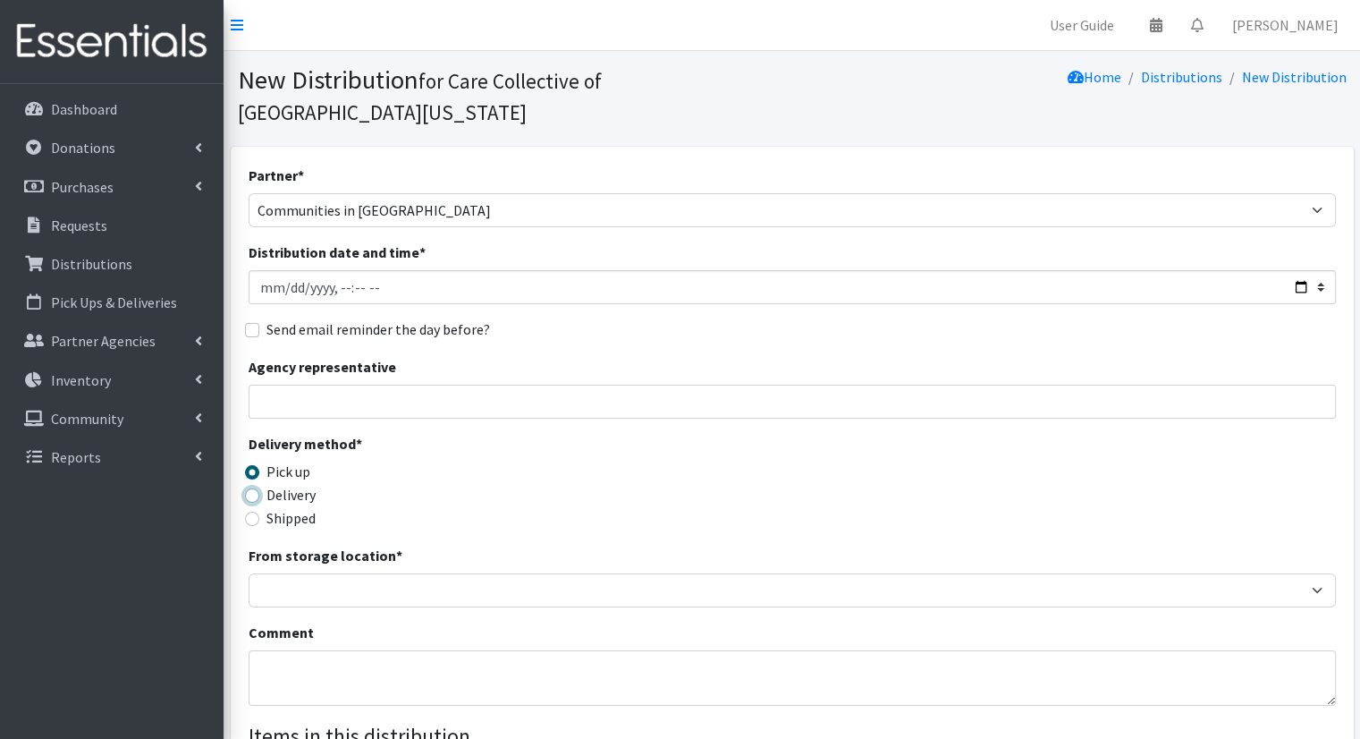
click at [249, 488] on input "Delivery" at bounding box center [252, 495] width 14 height 14
radio input "true"
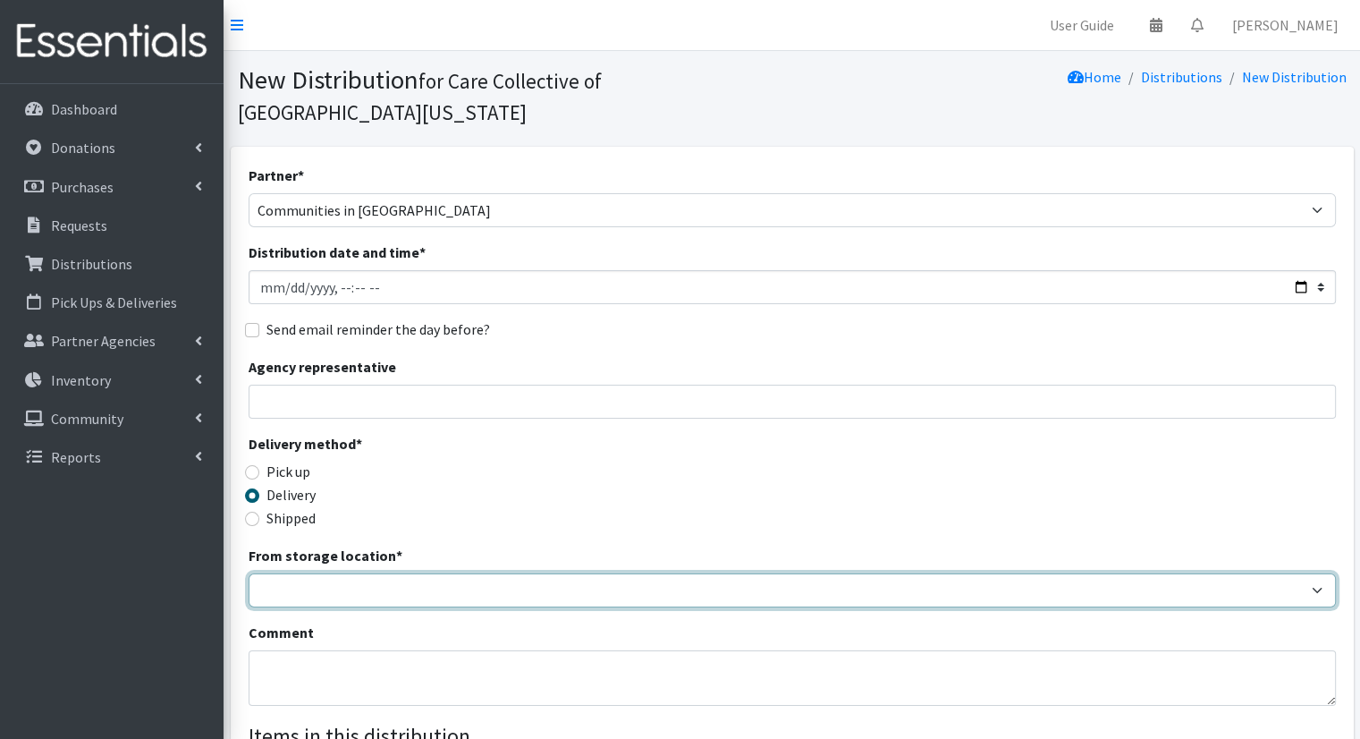
click at [303, 573] on select "Headquarters" at bounding box center [793, 590] width 1088 height 34
select select "491"
click at [249, 573] on select "Headquarters" at bounding box center [793, 590] width 1088 height 34
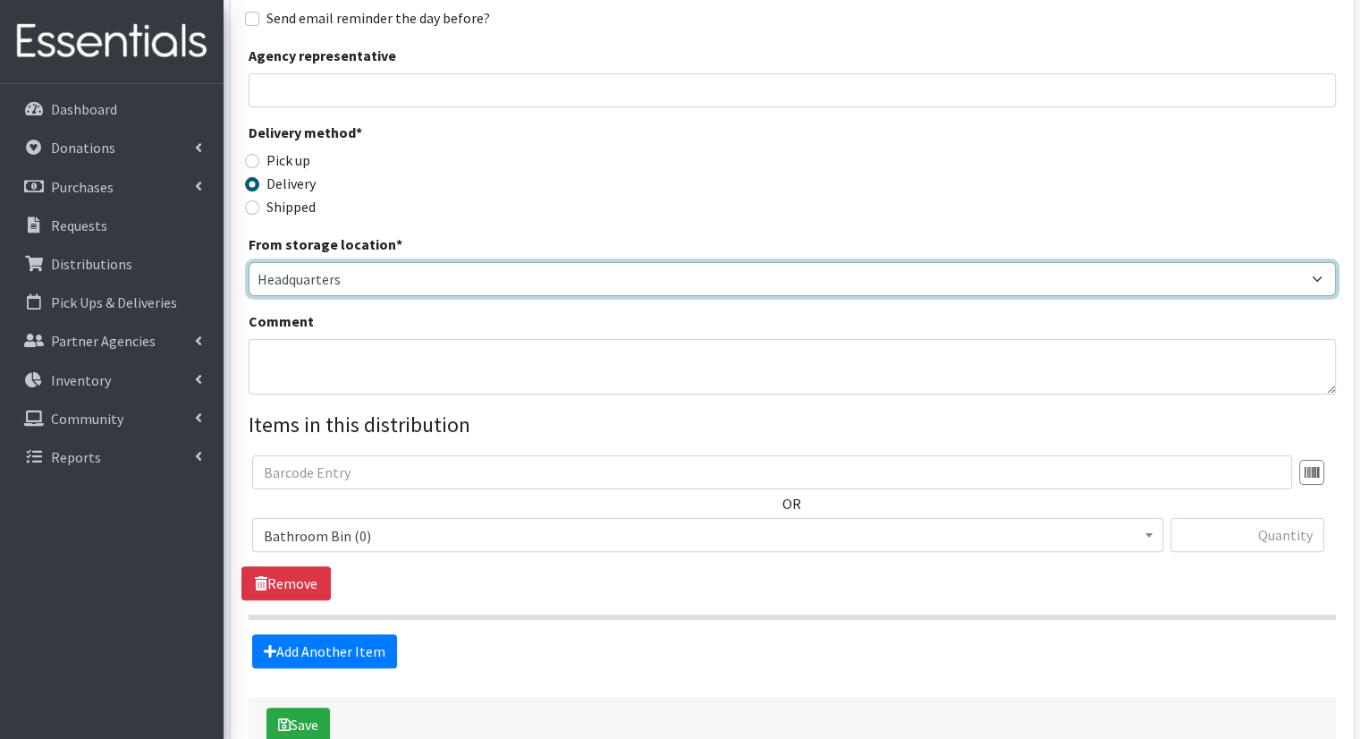
scroll to position [335, 0]
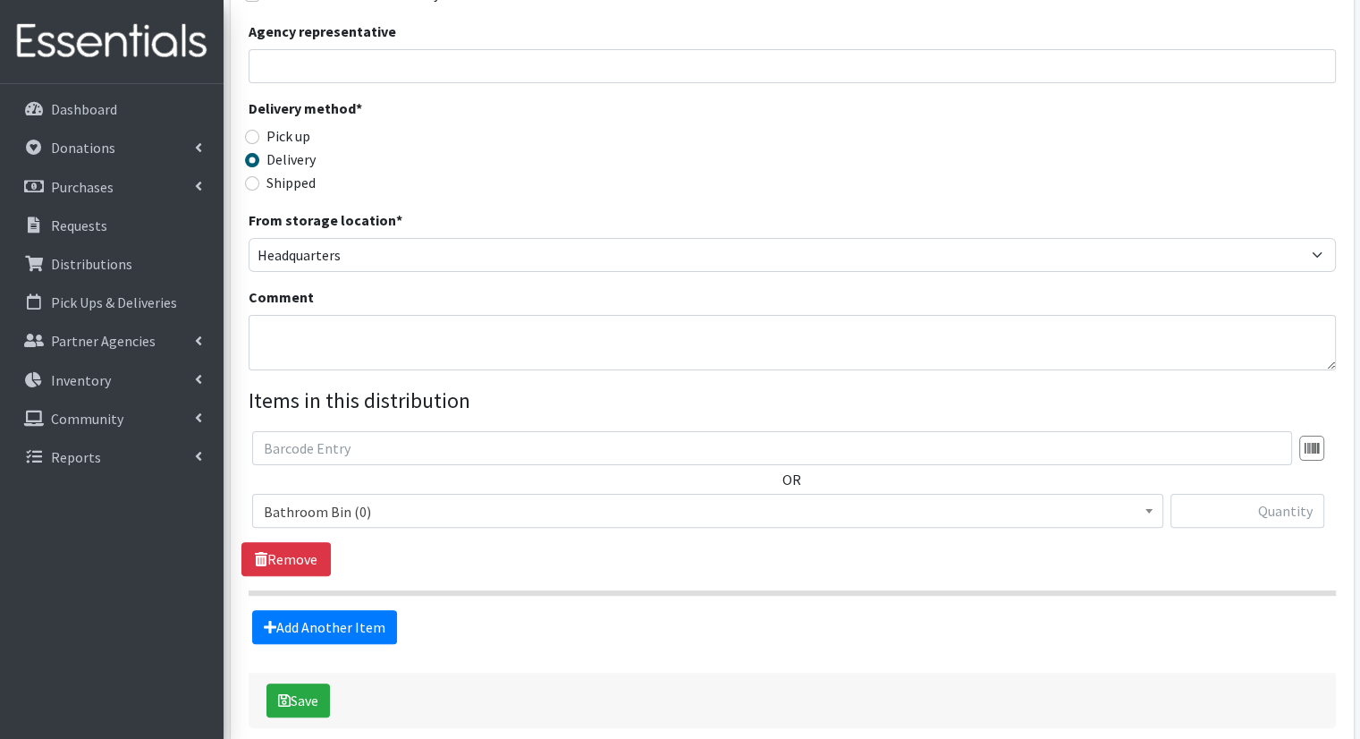
click at [1021, 494] on span "Bathroom Bin (0)" at bounding box center [707, 511] width 911 height 34
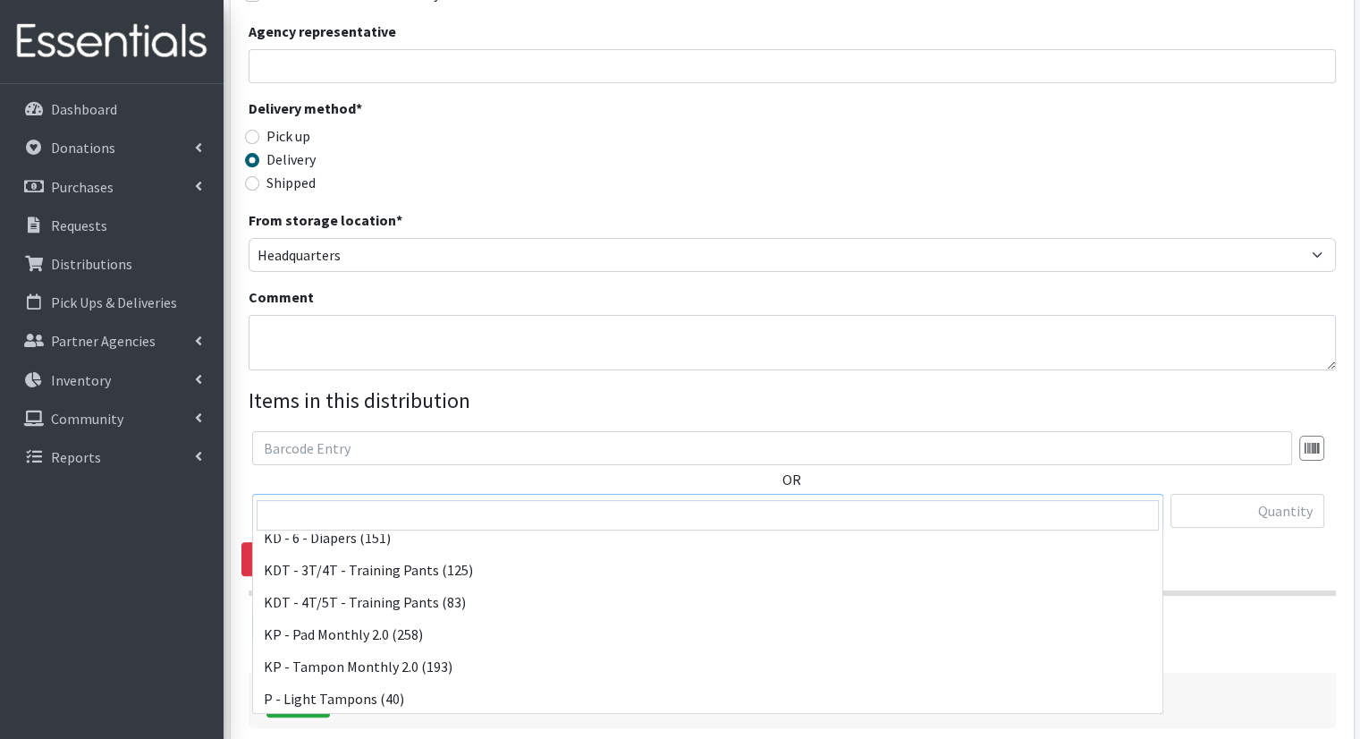
scroll to position [555, 0]
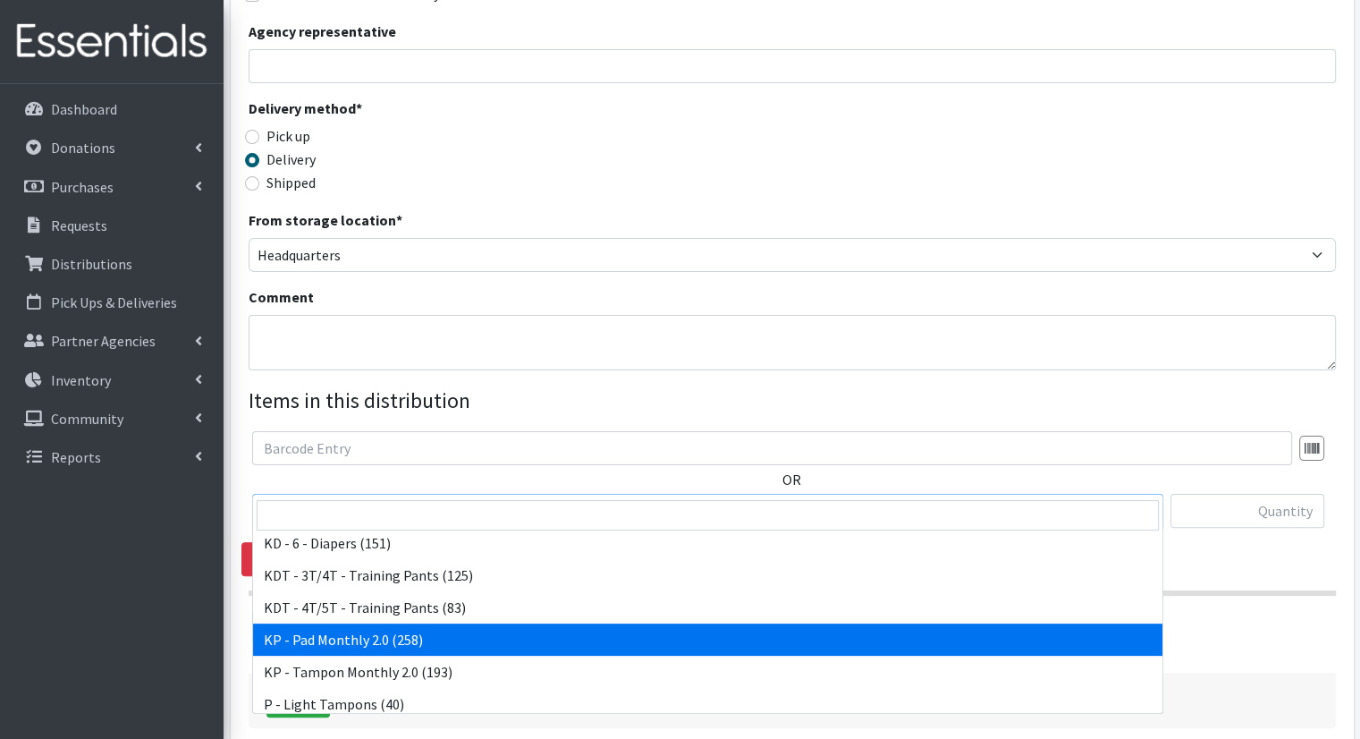
select select "15566"
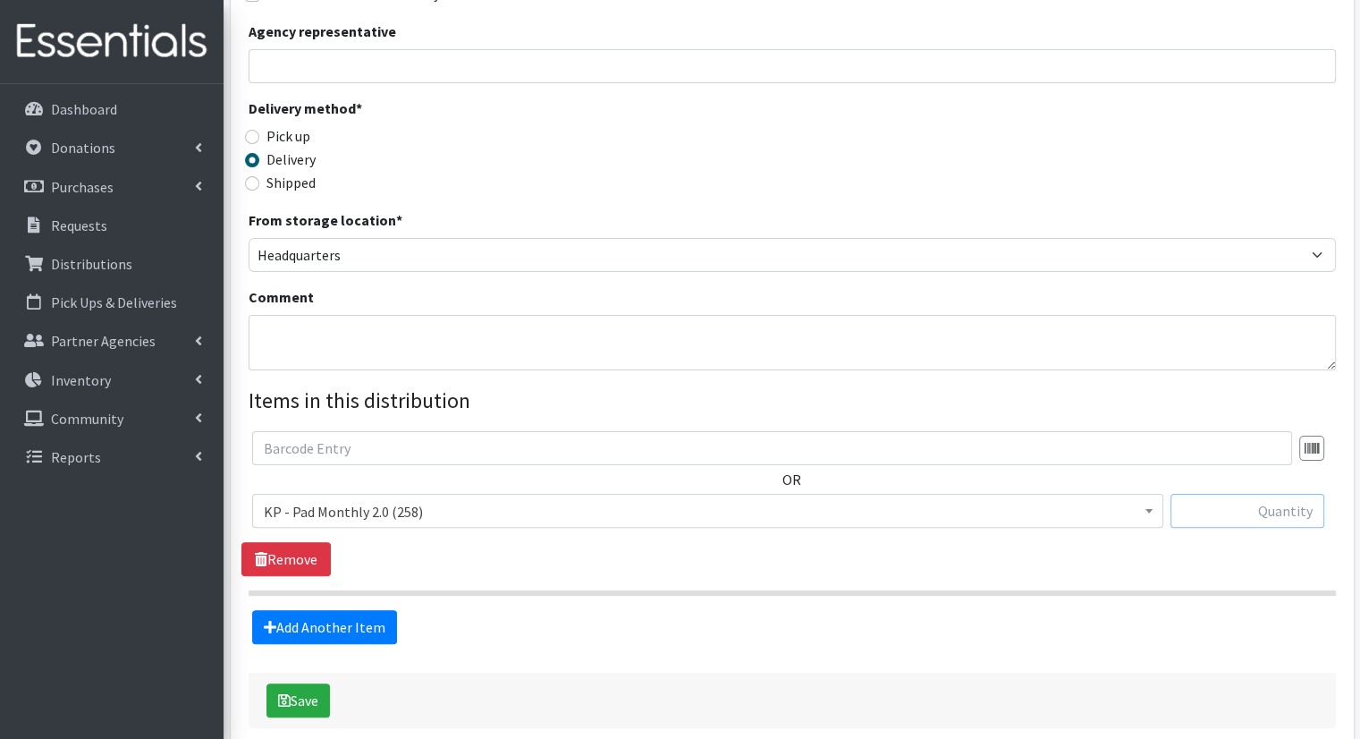
click at [1256, 494] on input "text" at bounding box center [1248, 511] width 154 height 34
type input "40"
click at [316, 683] on button "Save" at bounding box center [299, 700] width 64 height 34
click at [425, 673] on div "Save" at bounding box center [793, 700] width 1088 height 55
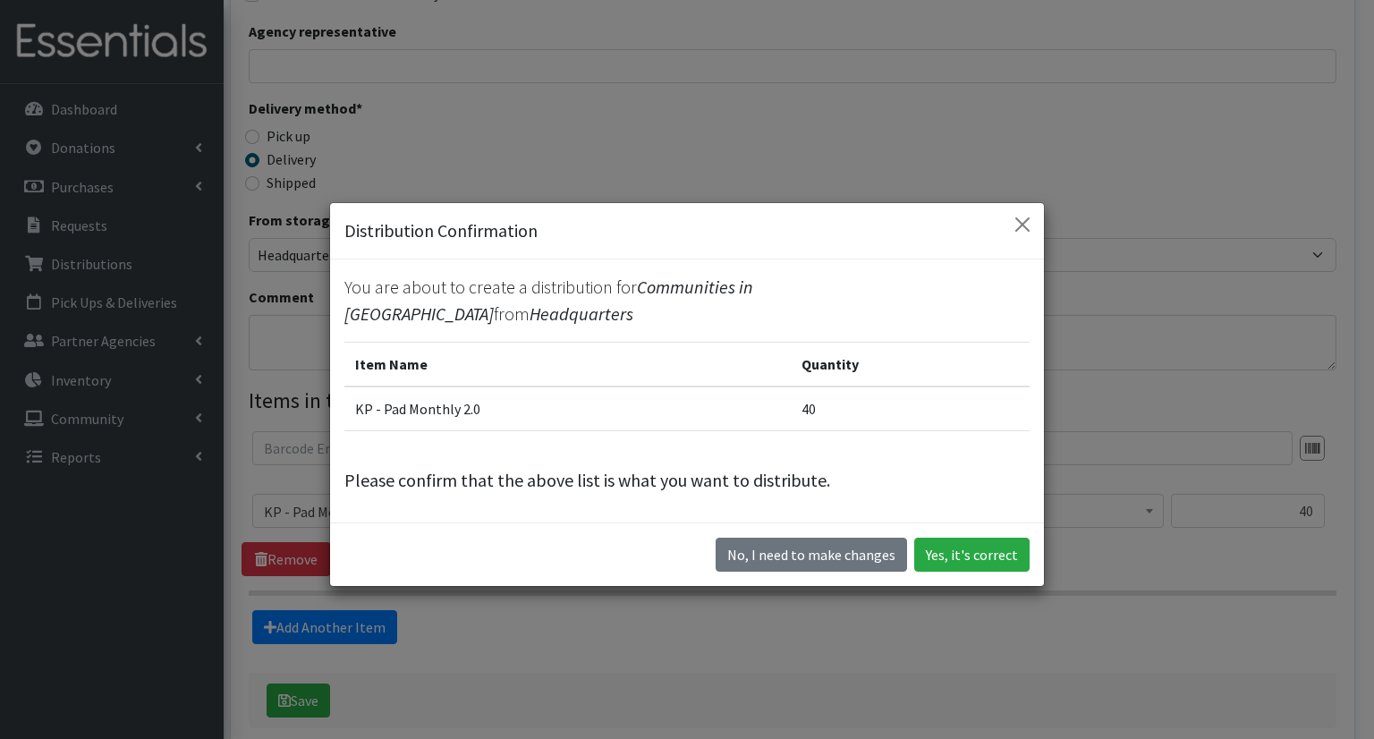
click at [308, 681] on div "Distribution Confirmation You are about to create a distribution for Communitie…" at bounding box center [687, 369] width 1374 height 739
click at [951, 561] on button "Yes, it's correct" at bounding box center [971, 555] width 115 height 34
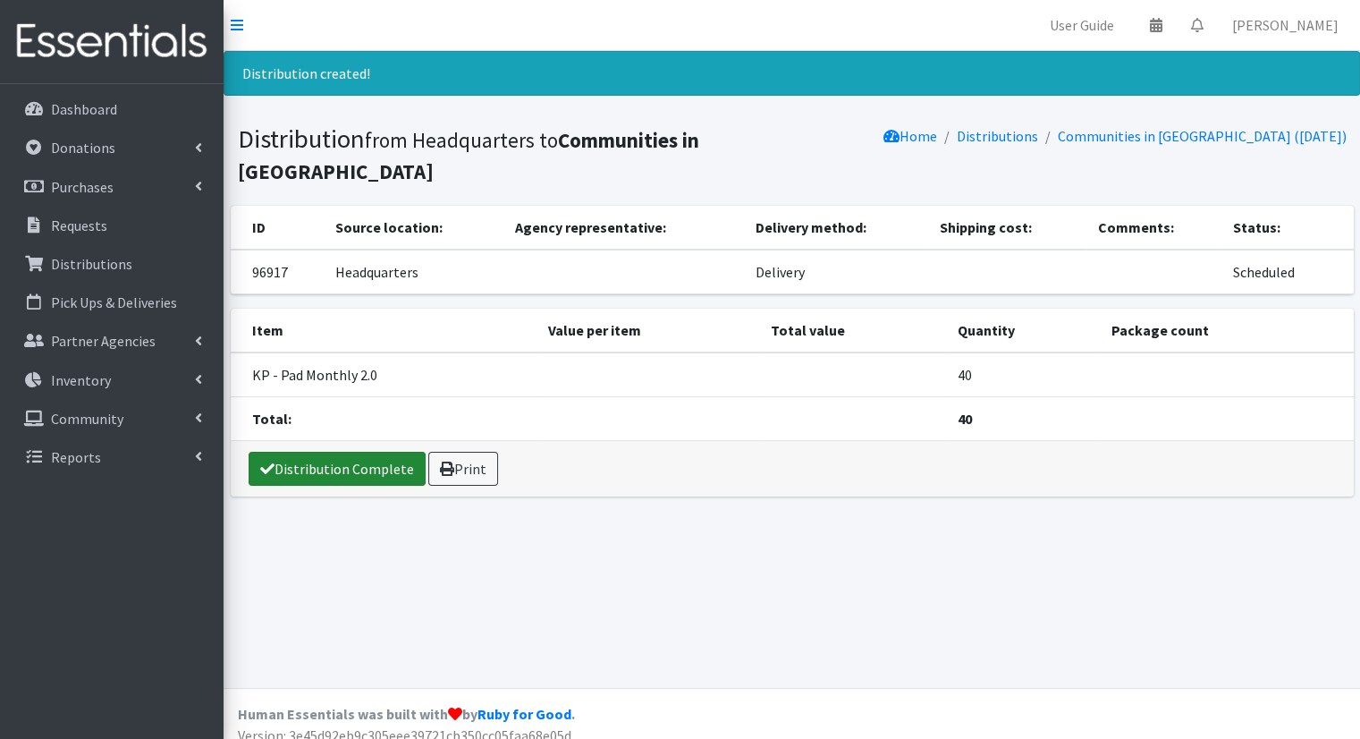
click at [350, 474] on link "Distribution Complete" at bounding box center [337, 469] width 177 height 34
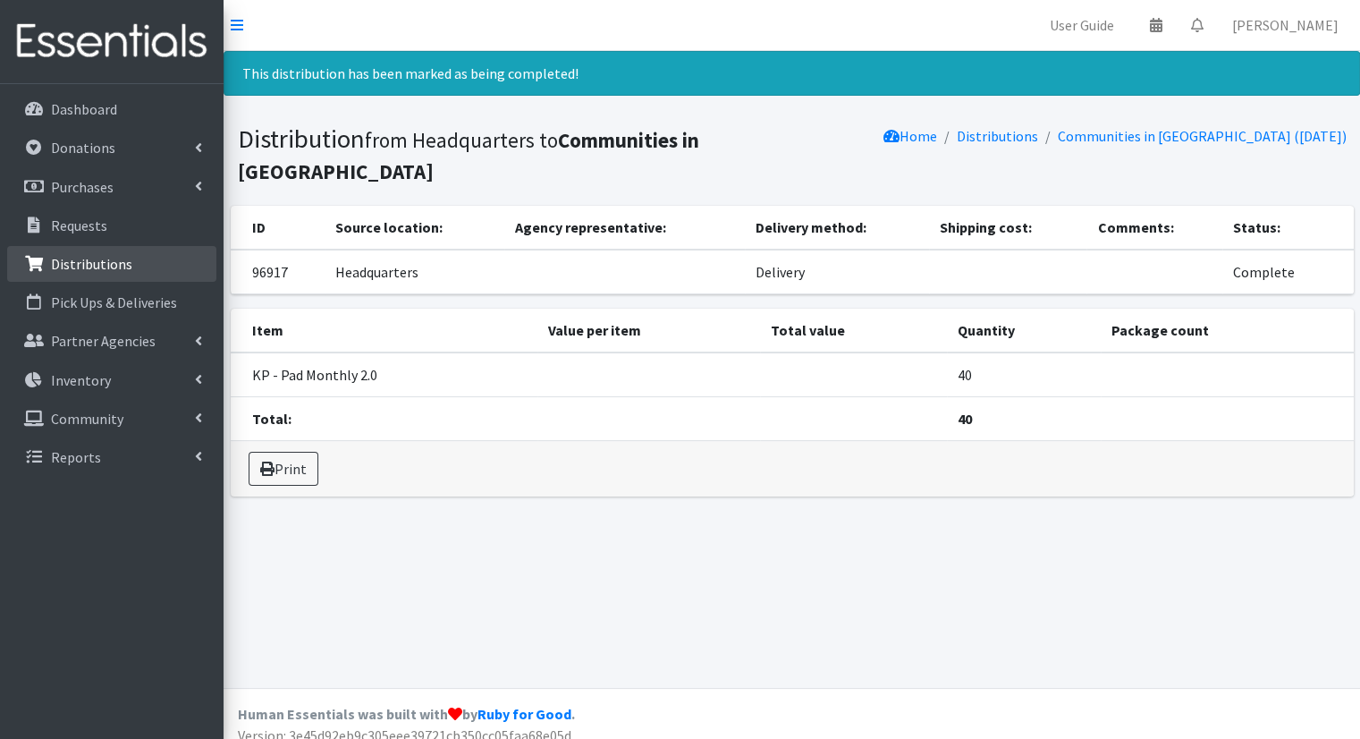
click at [129, 259] on link "Distributions" at bounding box center [111, 264] width 209 height 36
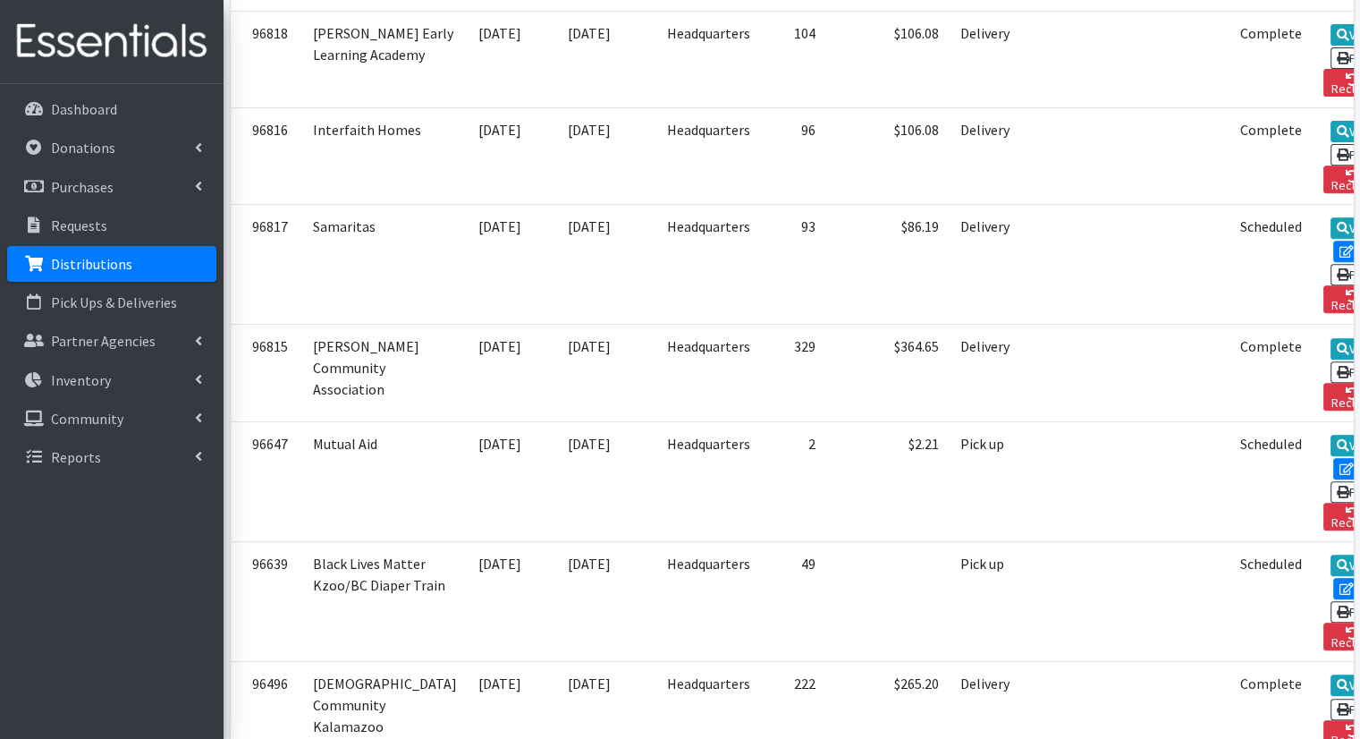
scroll to position [707, 0]
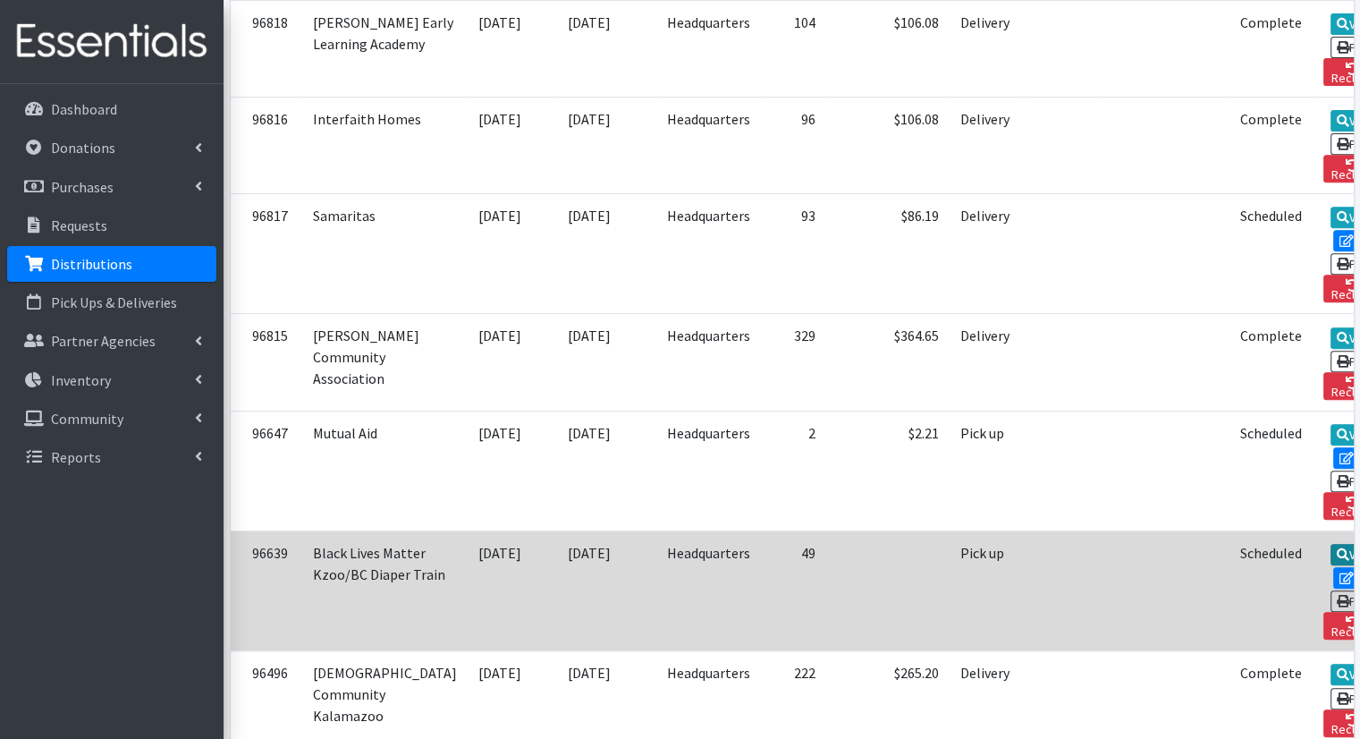
click at [1331, 544] on link "View" at bounding box center [1356, 554] width 51 height 21
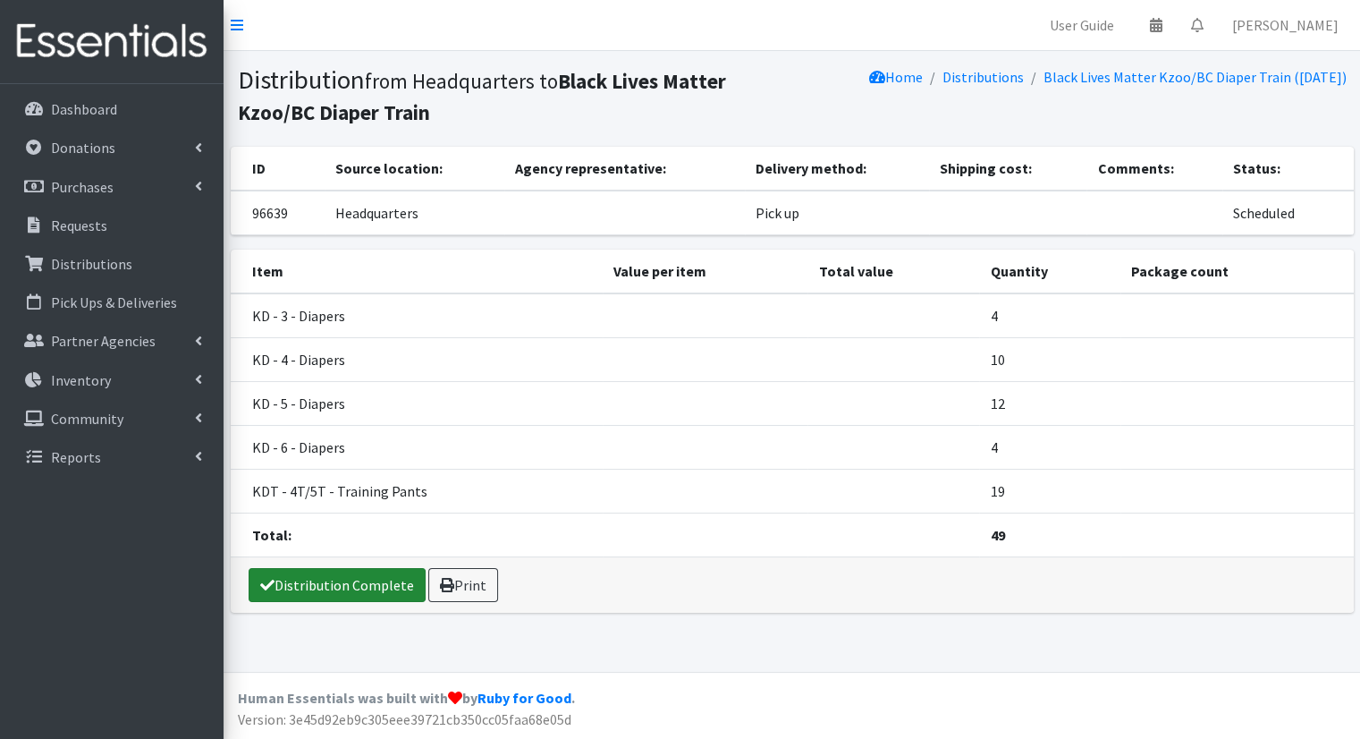
click at [339, 586] on link "Distribution Complete" at bounding box center [337, 585] width 177 height 34
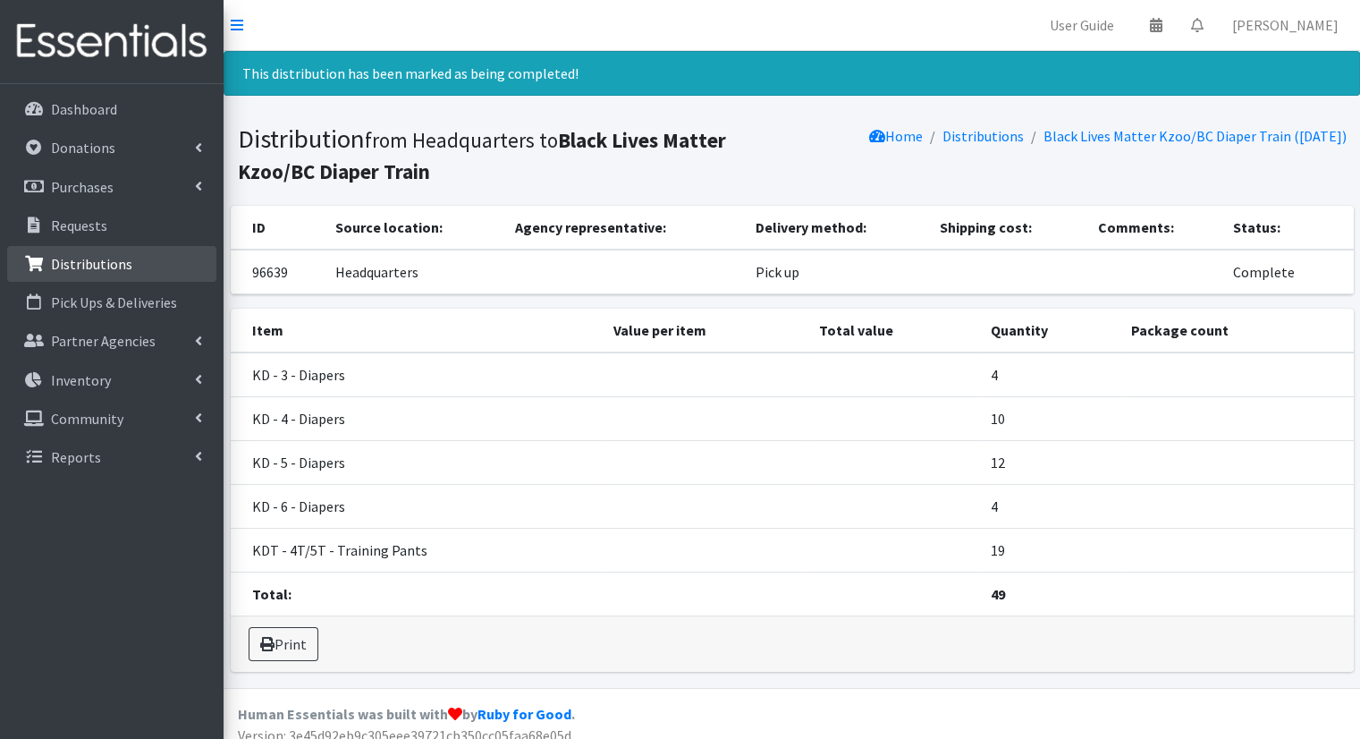
click at [177, 267] on link "Distributions" at bounding box center [111, 264] width 209 height 36
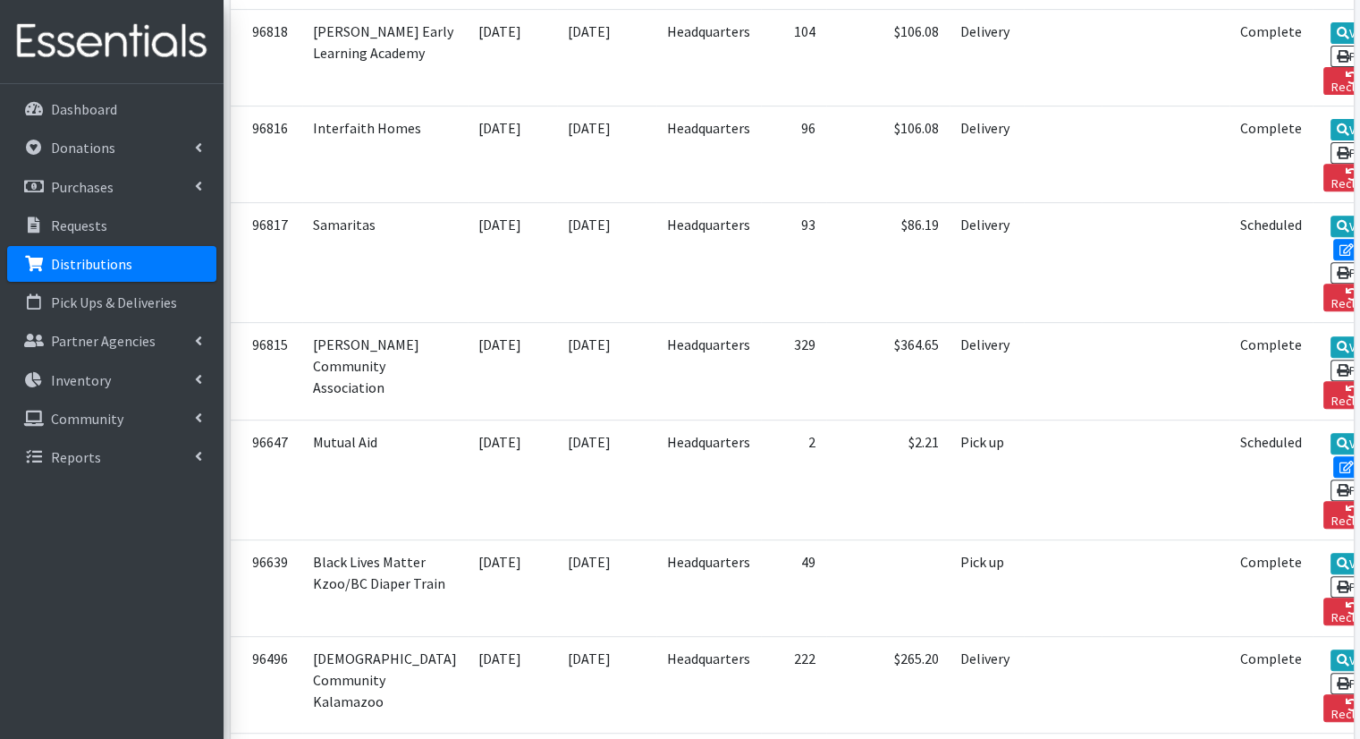
scroll to position [703, 0]
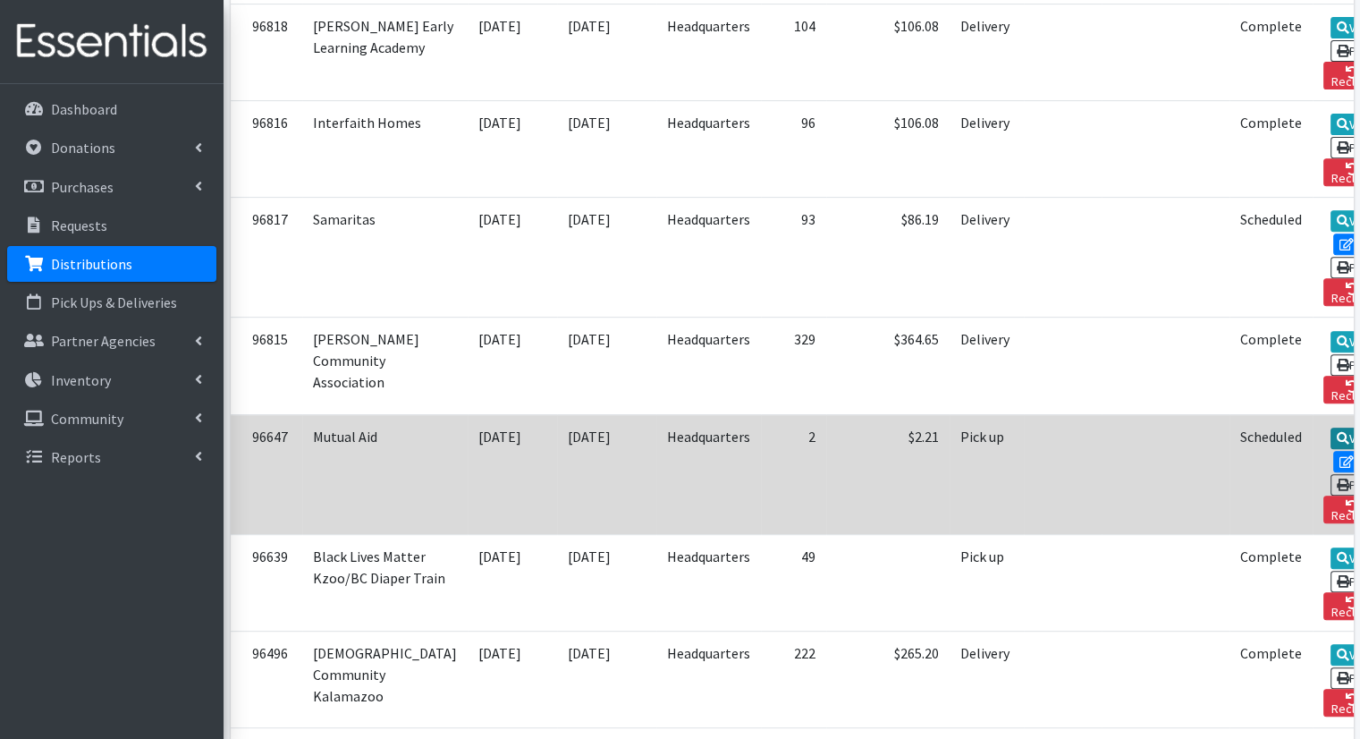
click at [1331, 428] on link "View" at bounding box center [1356, 438] width 51 height 21
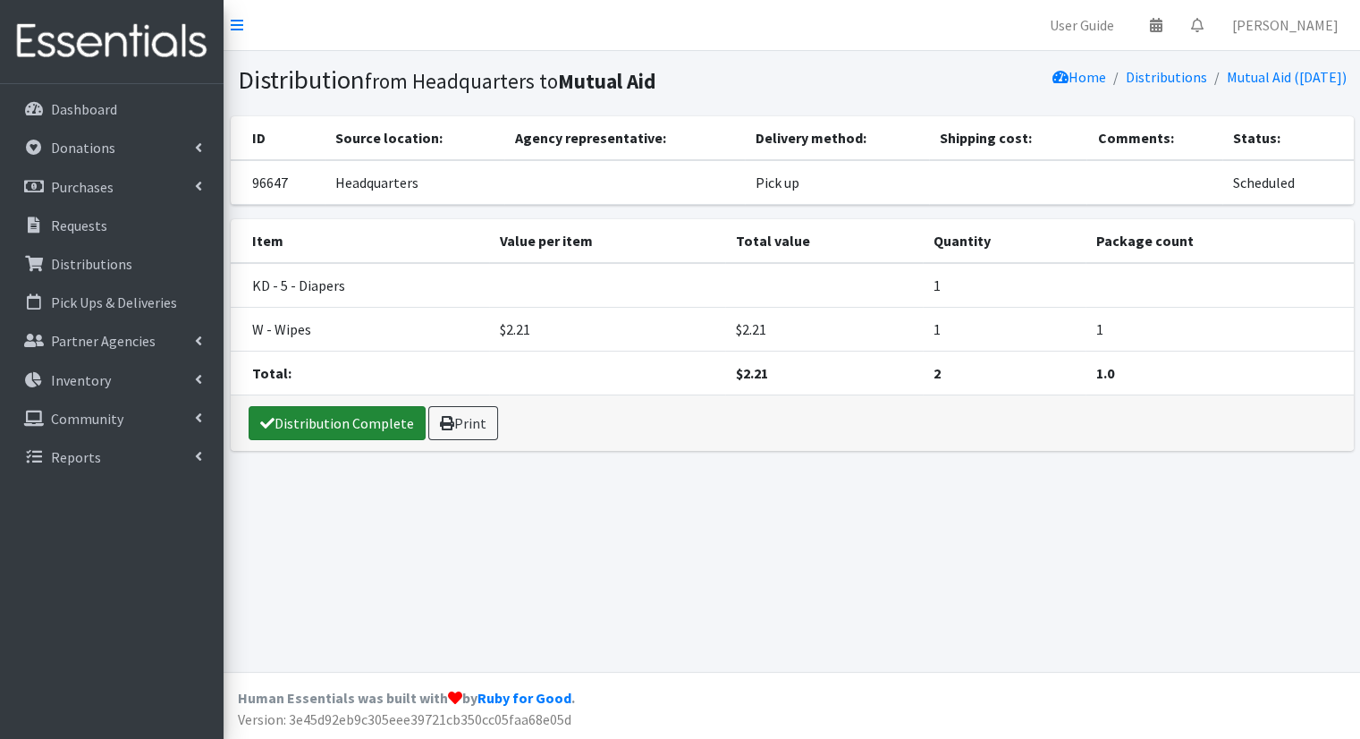
click at [328, 436] on link "Distribution Complete" at bounding box center [337, 423] width 177 height 34
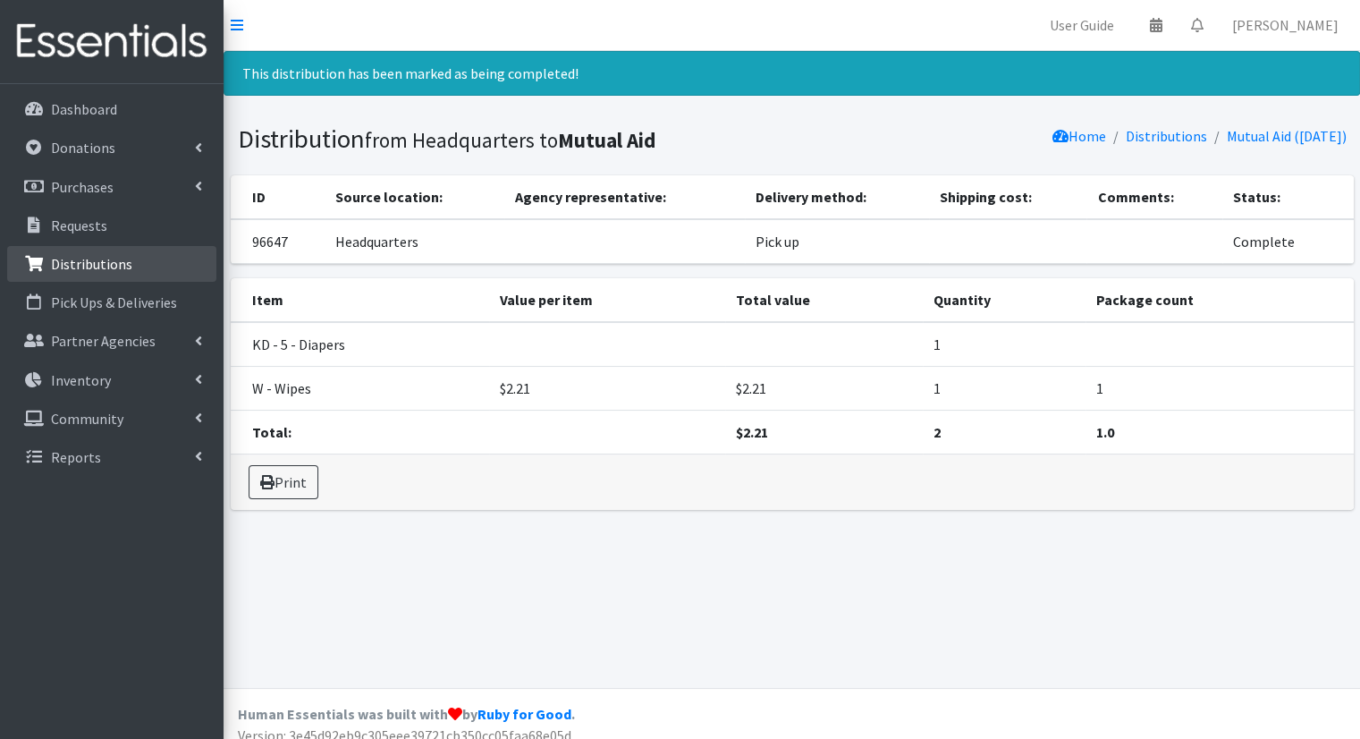
click at [107, 262] on p "Distributions" at bounding box center [91, 264] width 81 height 18
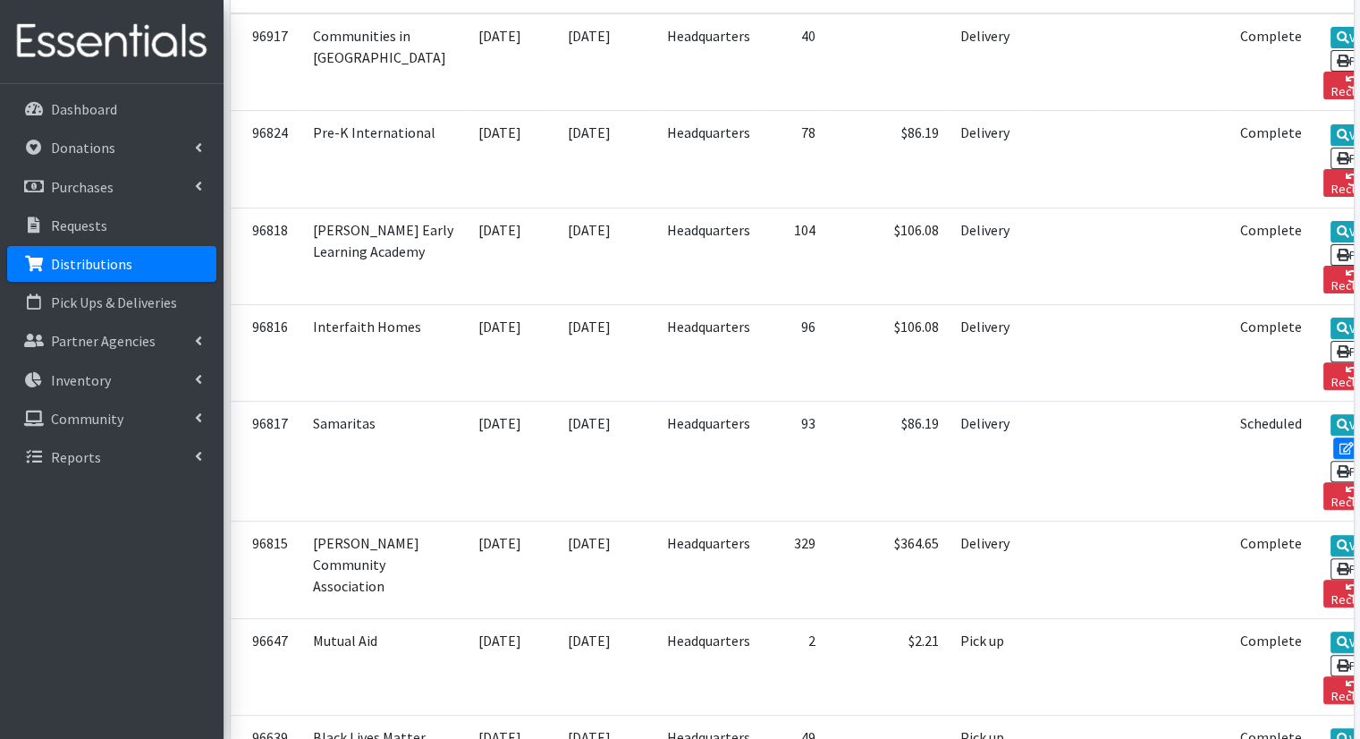
scroll to position [488, 0]
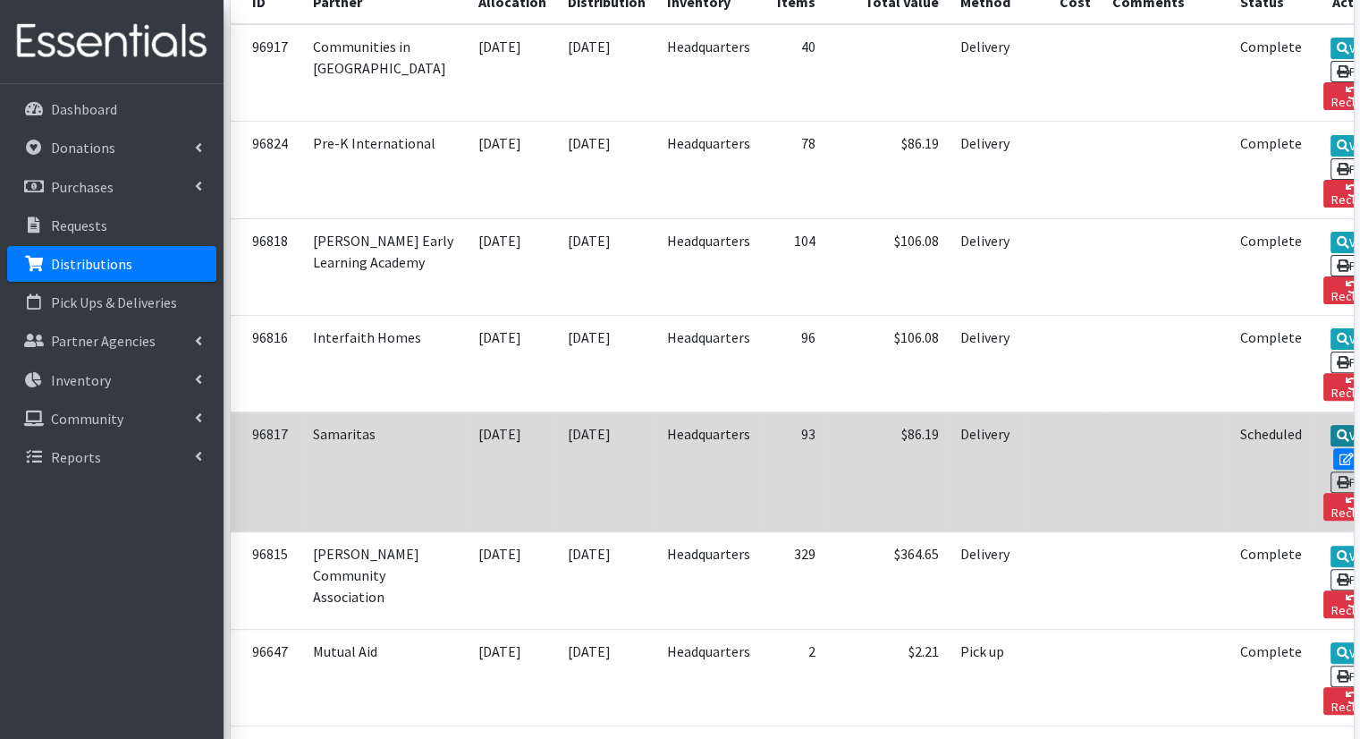
click at [1331, 425] on link "View" at bounding box center [1356, 435] width 51 height 21
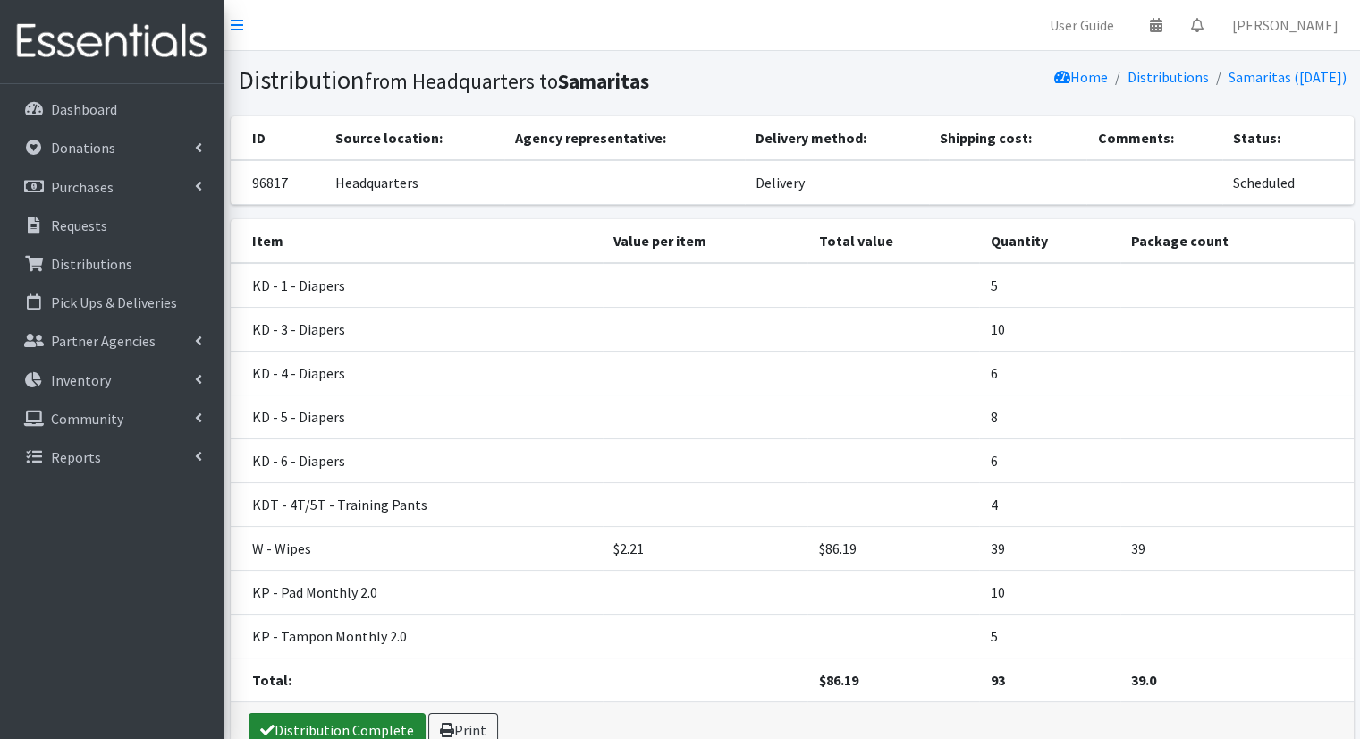
click at [394, 713] on link "Distribution Complete" at bounding box center [337, 730] width 177 height 34
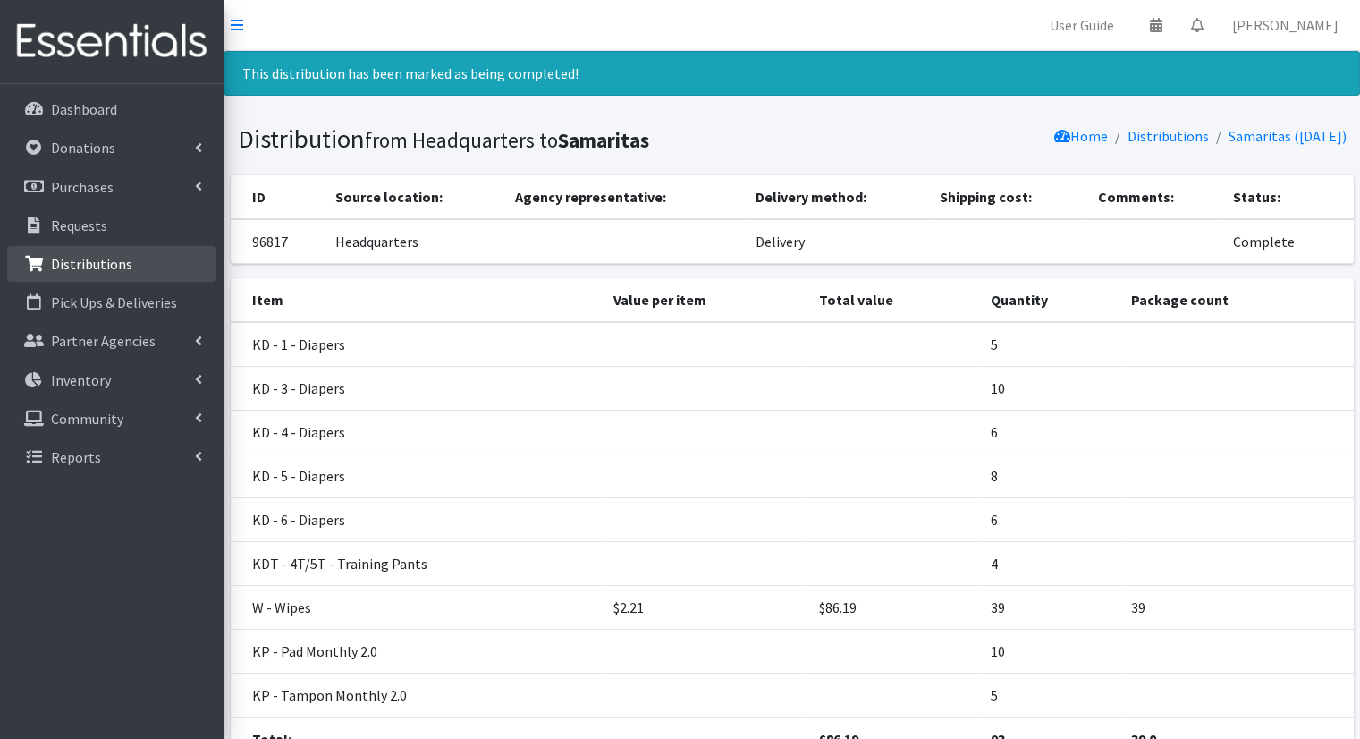
click at [104, 273] on link "Distributions" at bounding box center [111, 264] width 209 height 36
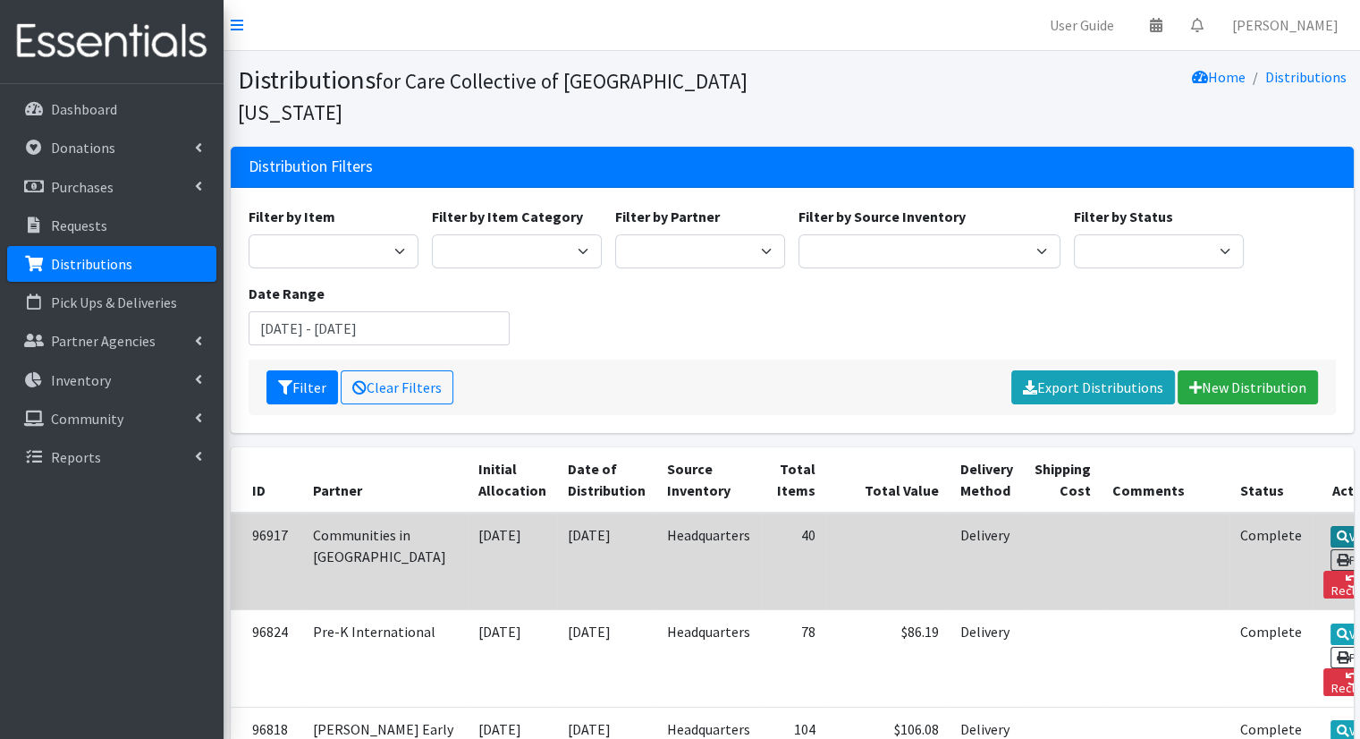
click at [1331, 526] on link "View" at bounding box center [1356, 536] width 51 height 21
